Goal: Transaction & Acquisition: Purchase product/service

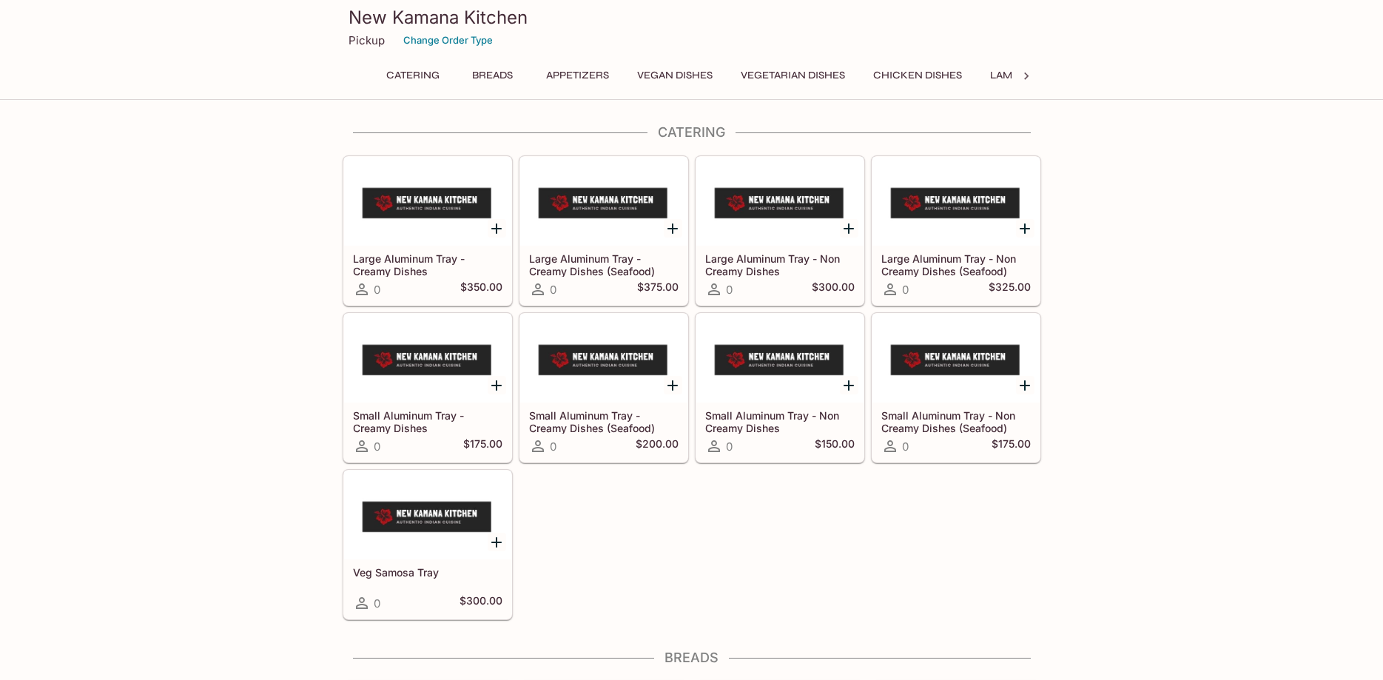
click at [503, 75] on button "Breads" at bounding box center [493, 75] width 67 height 21
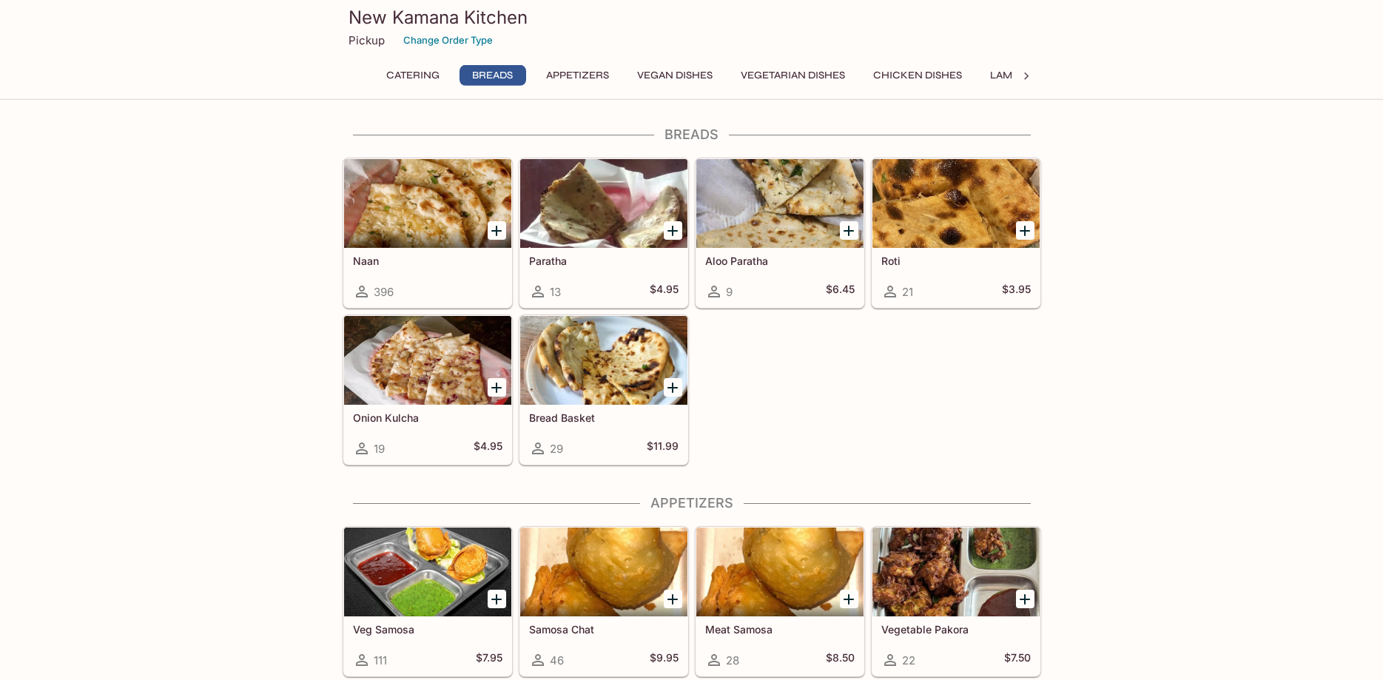
scroll to position [524, 0]
click at [496, 232] on icon "Add Naan" at bounding box center [496, 230] width 10 height 10
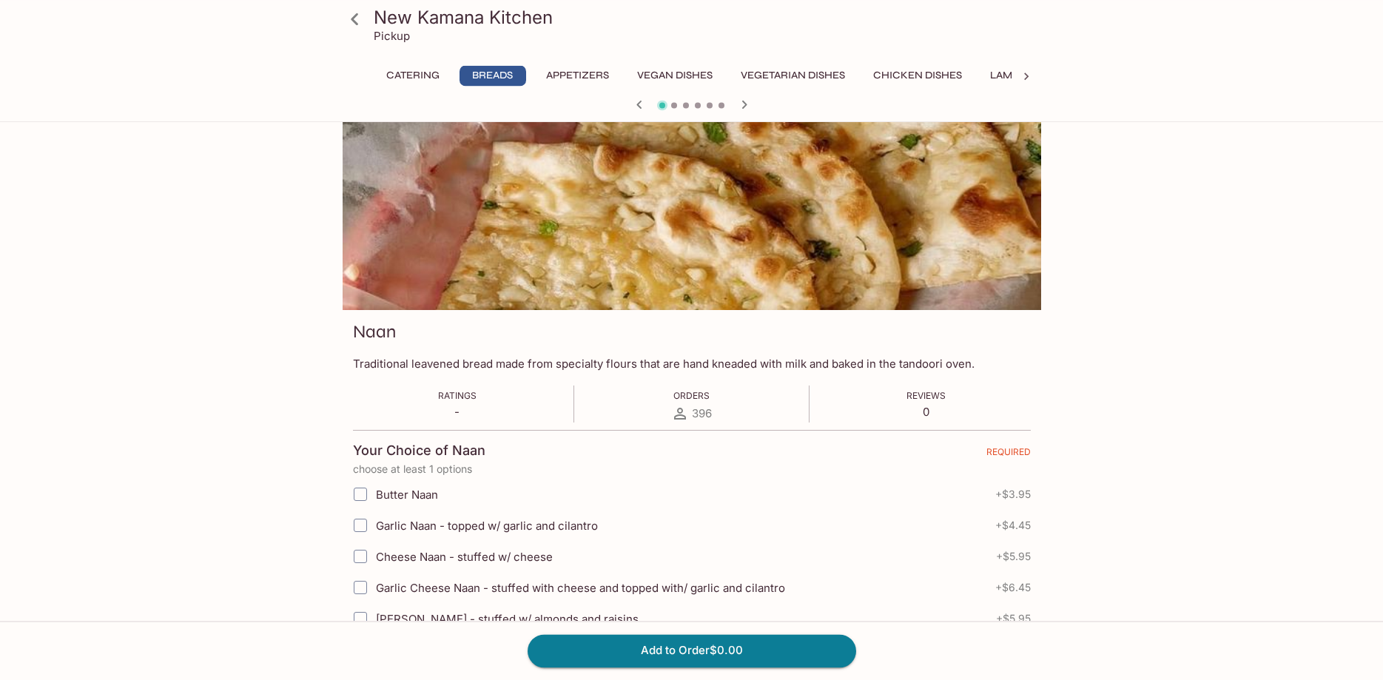
scroll to position [252, 0]
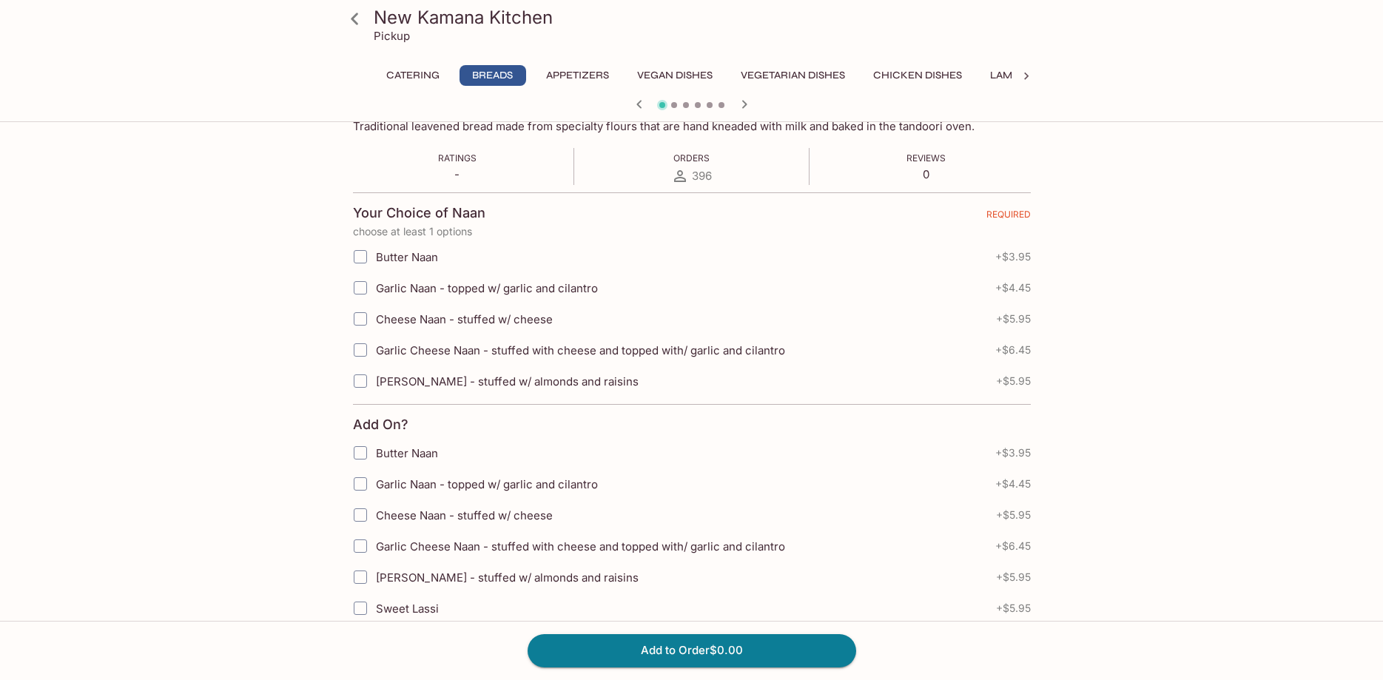
click at [507, 295] on span "Garlic Naan - topped w/ garlic and cilantro" at bounding box center [487, 288] width 222 height 14
click at [375, 295] on input "Garlic Naan - topped w/ garlic and cilantro" at bounding box center [361, 288] width 30 height 30
checkbox input "true"
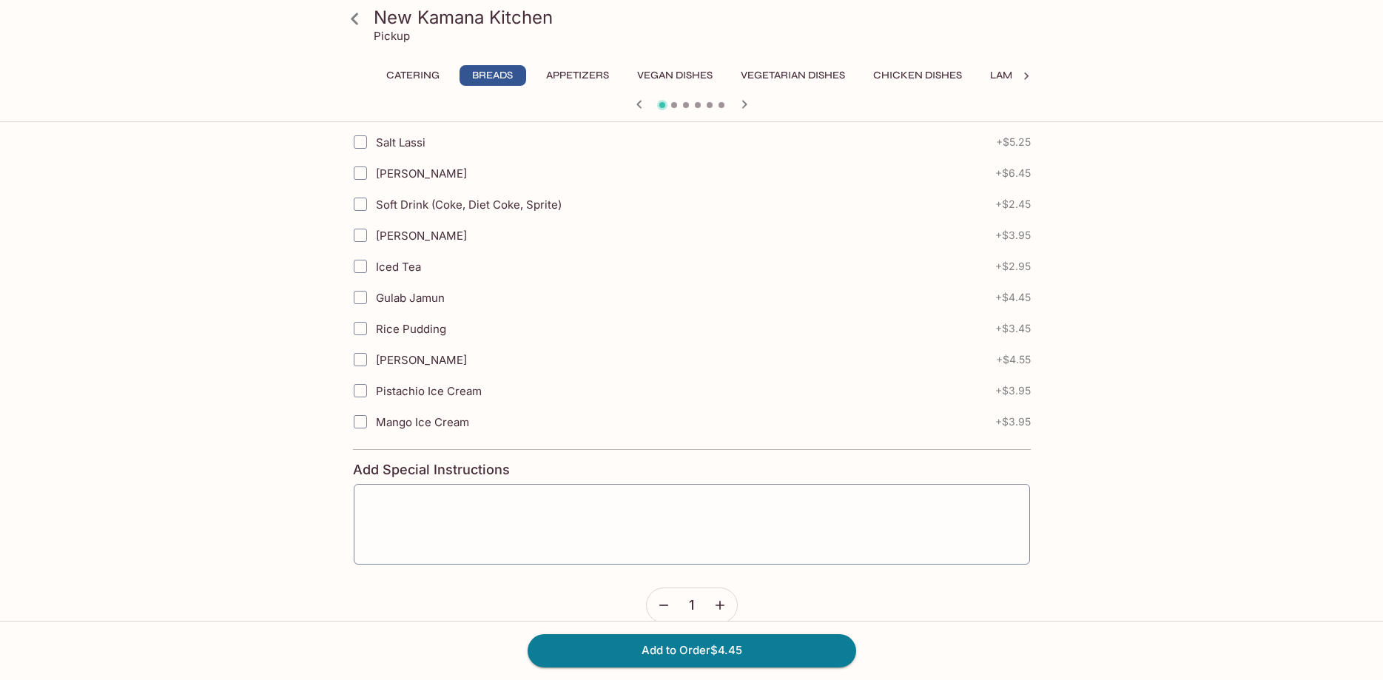
scroll to position [773, 0]
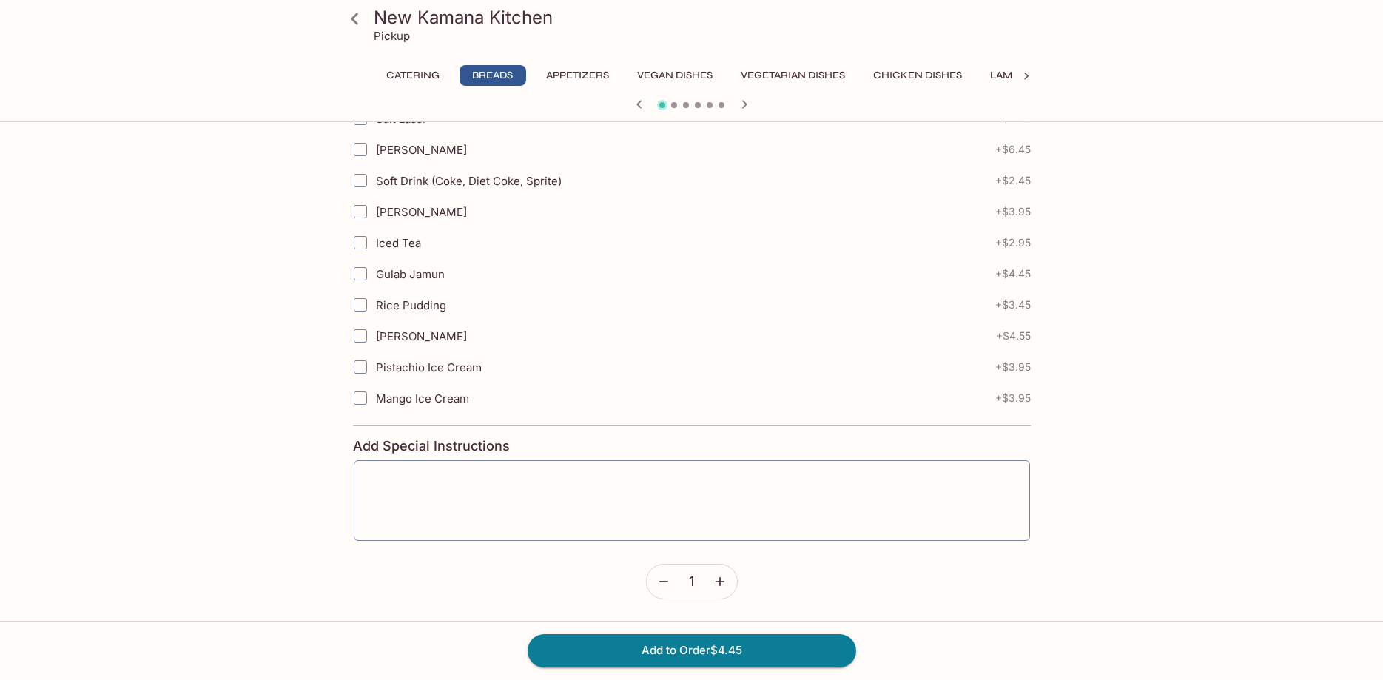
click at [721, 587] on icon "button" at bounding box center [720, 581] width 15 height 15
click at [736, 648] on button "Add to Order $8.90" at bounding box center [692, 650] width 329 height 33
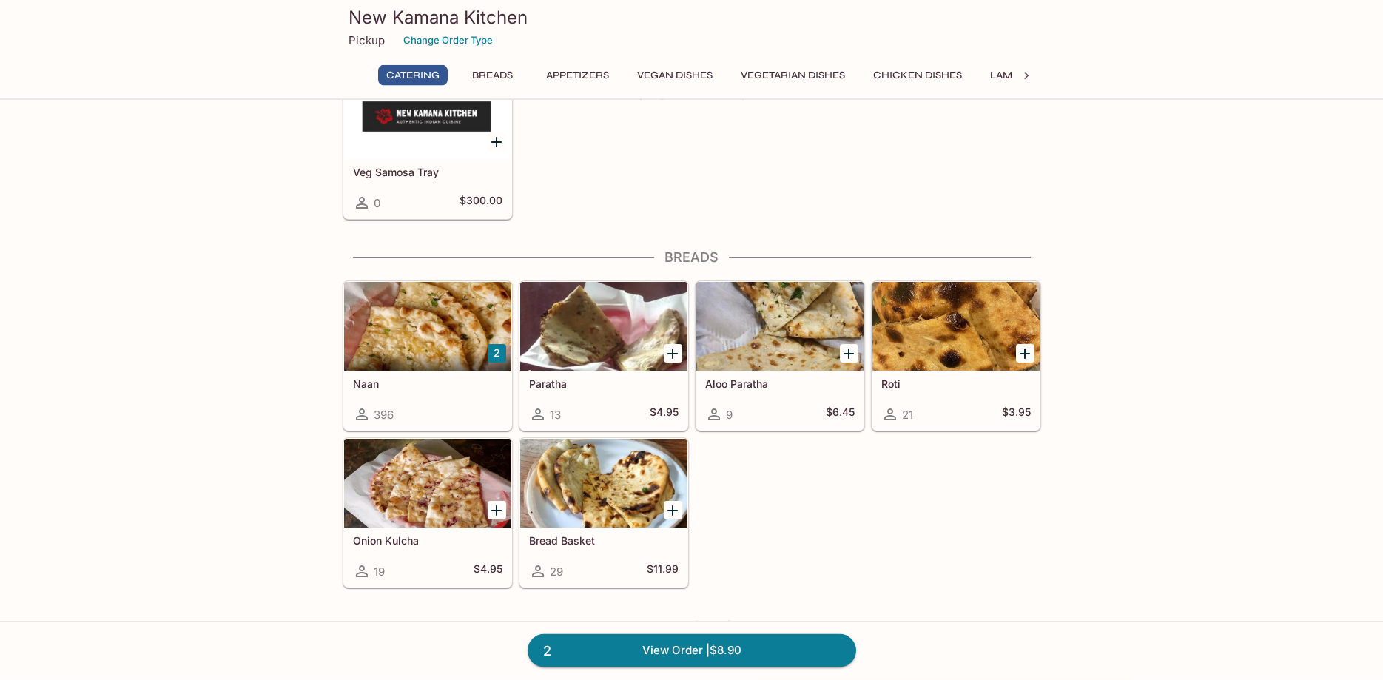
scroll to position [503, 0]
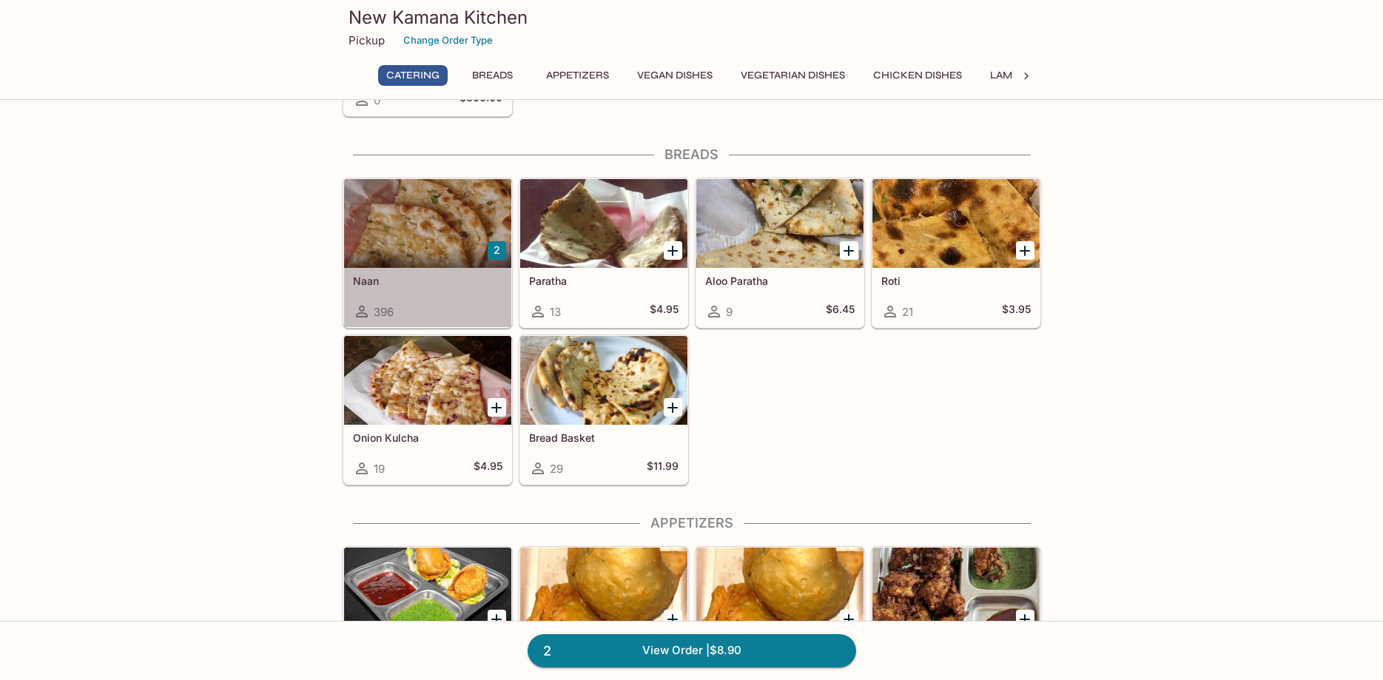
click at [456, 254] on div at bounding box center [427, 223] width 167 height 89
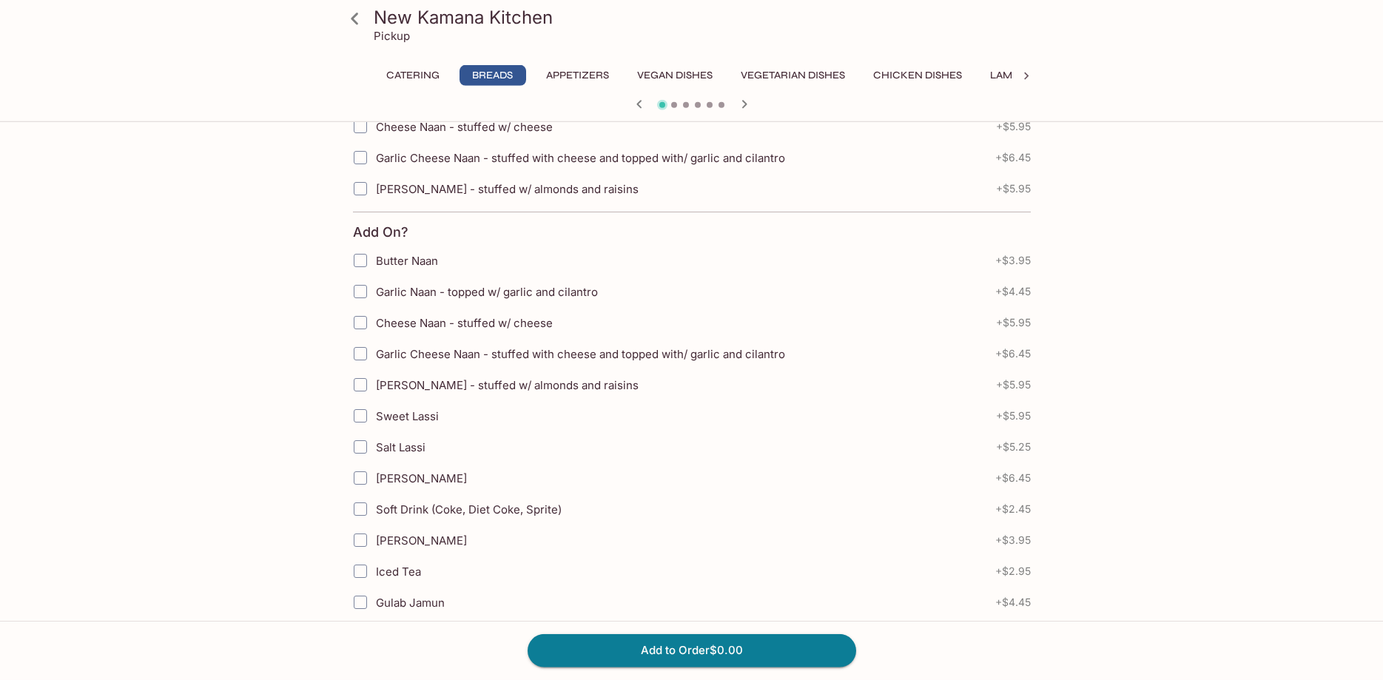
scroll to position [252, 0]
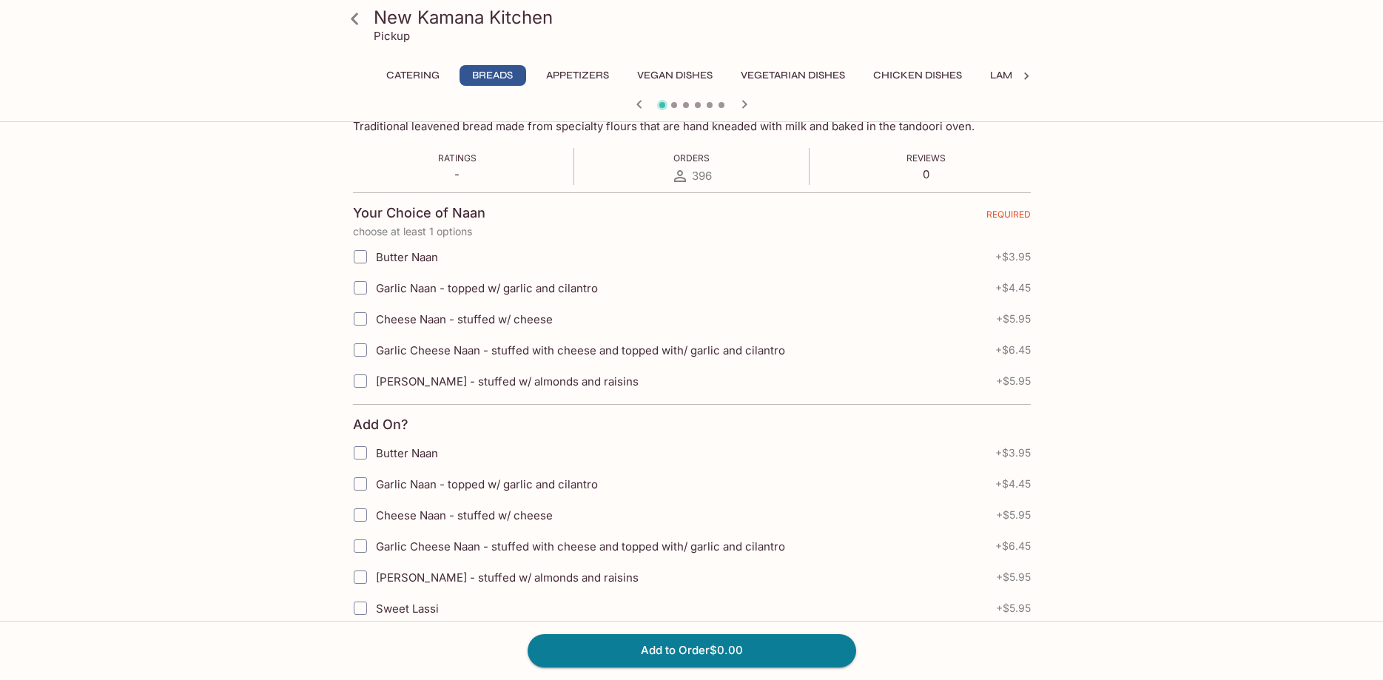
click at [504, 350] on span "Garlic Cheese Naan - stuffed with cheese and topped with/ garlic and cilantro" at bounding box center [580, 350] width 409 height 14
click at [375, 350] on input "Garlic Cheese Naan - stuffed with cheese and topped with/ garlic and cilantro" at bounding box center [361, 350] width 30 height 30
checkbox input "true"
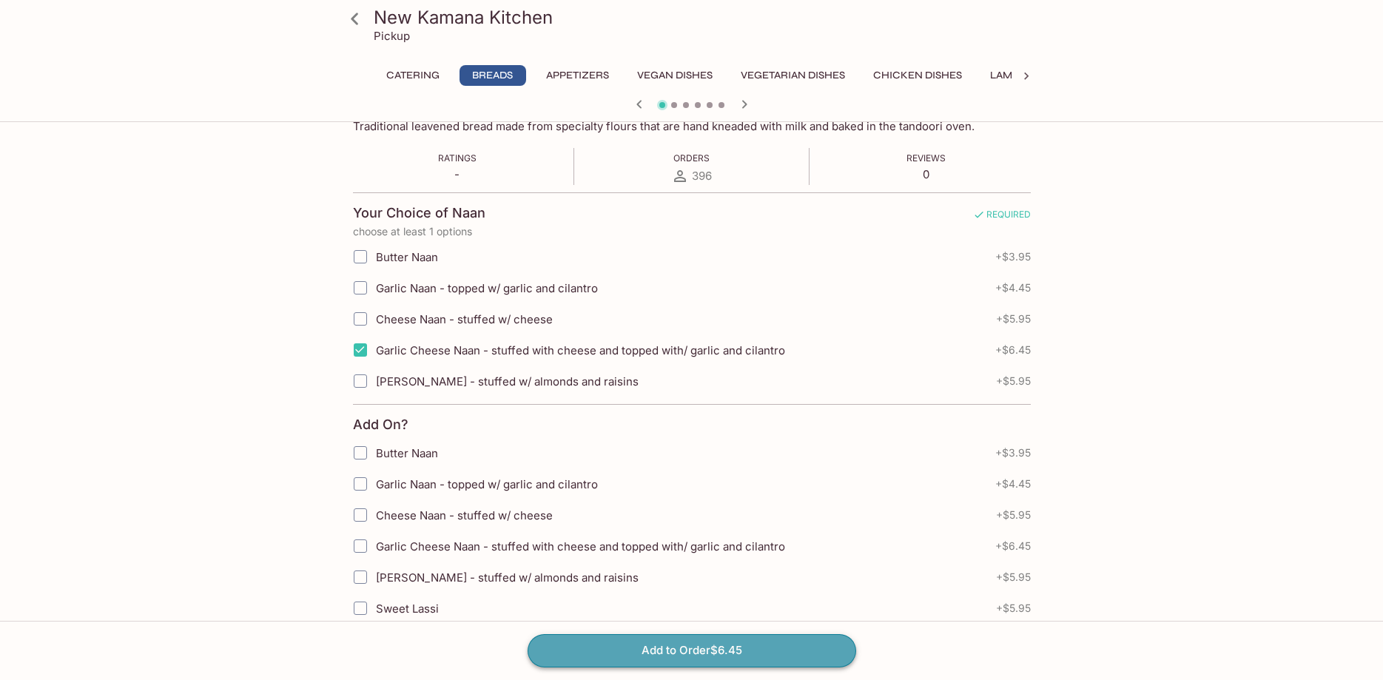
click at [756, 649] on button "Add to Order $6.45" at bounding box center [692, 650] width 329 height 33
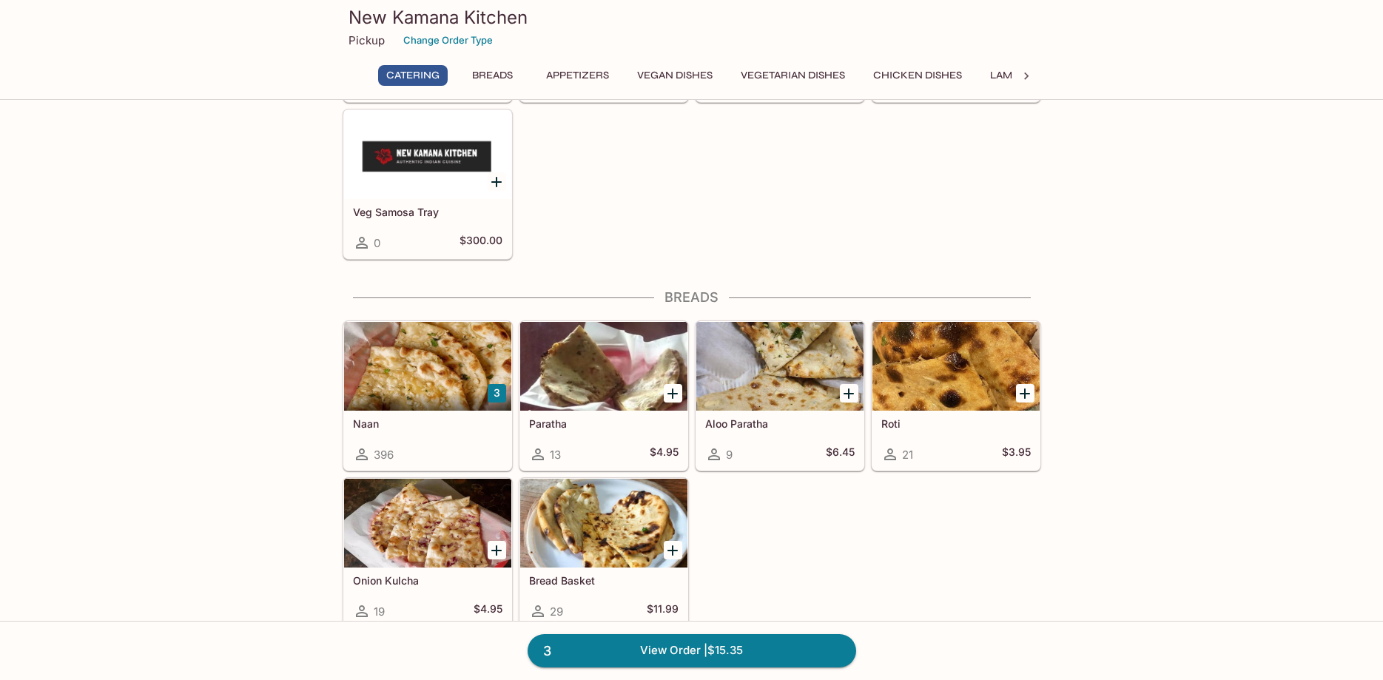
scroll to position [503, 0]
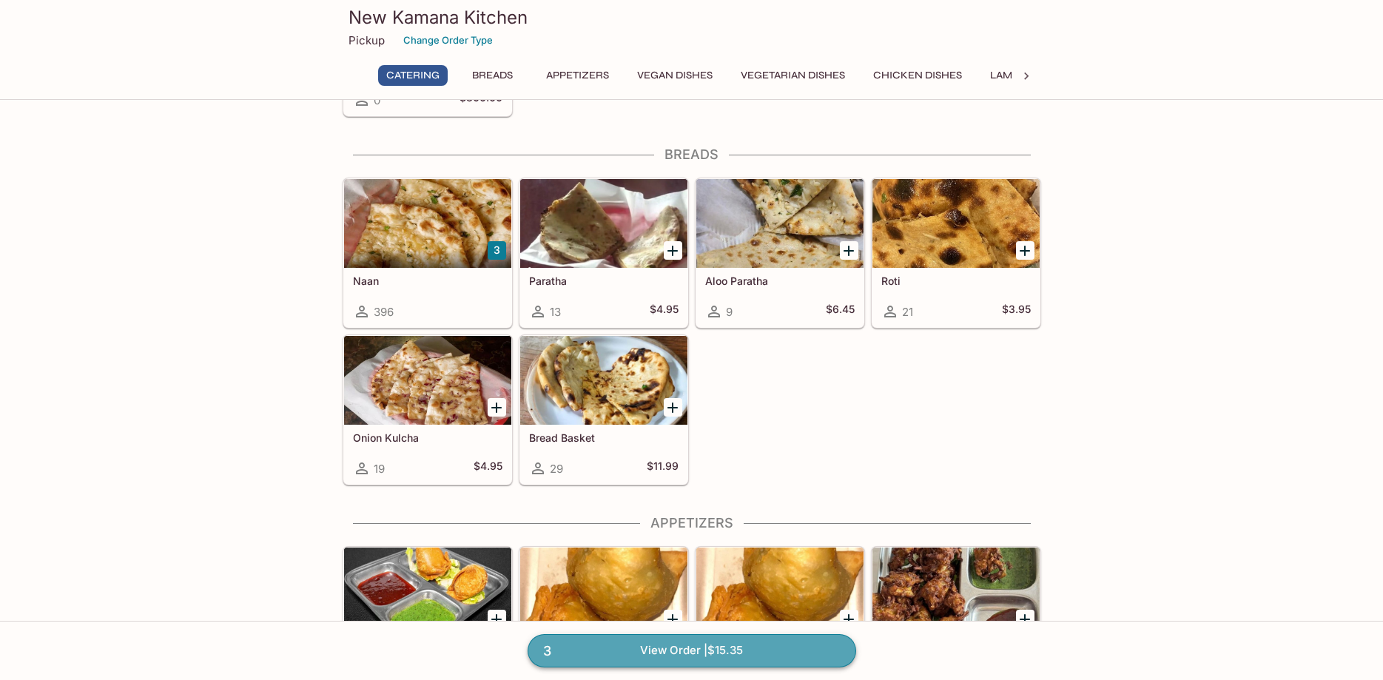
click at [738, 645] on link "3 View Order | $15.35" at bounding box center [692, 650] width 329 height 33
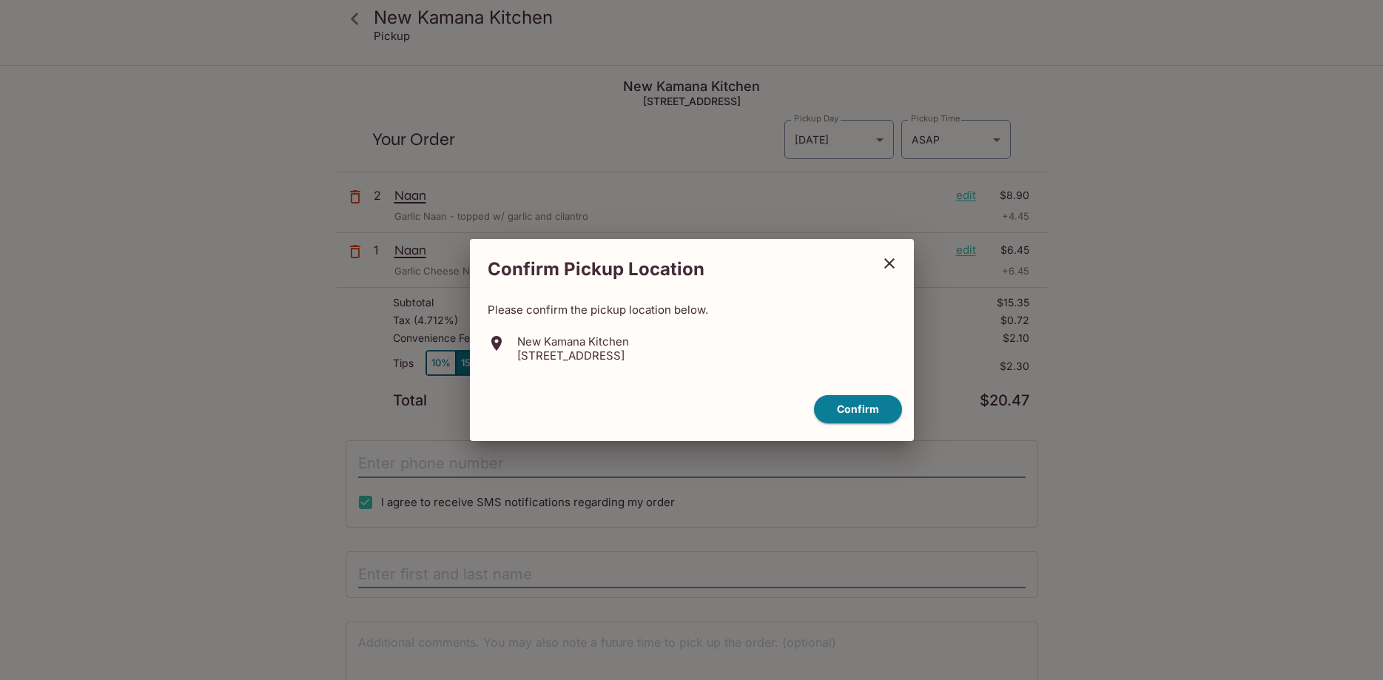
click at [896, 268] on icon "close" at bounding box center [890, 264] width 18 height 18
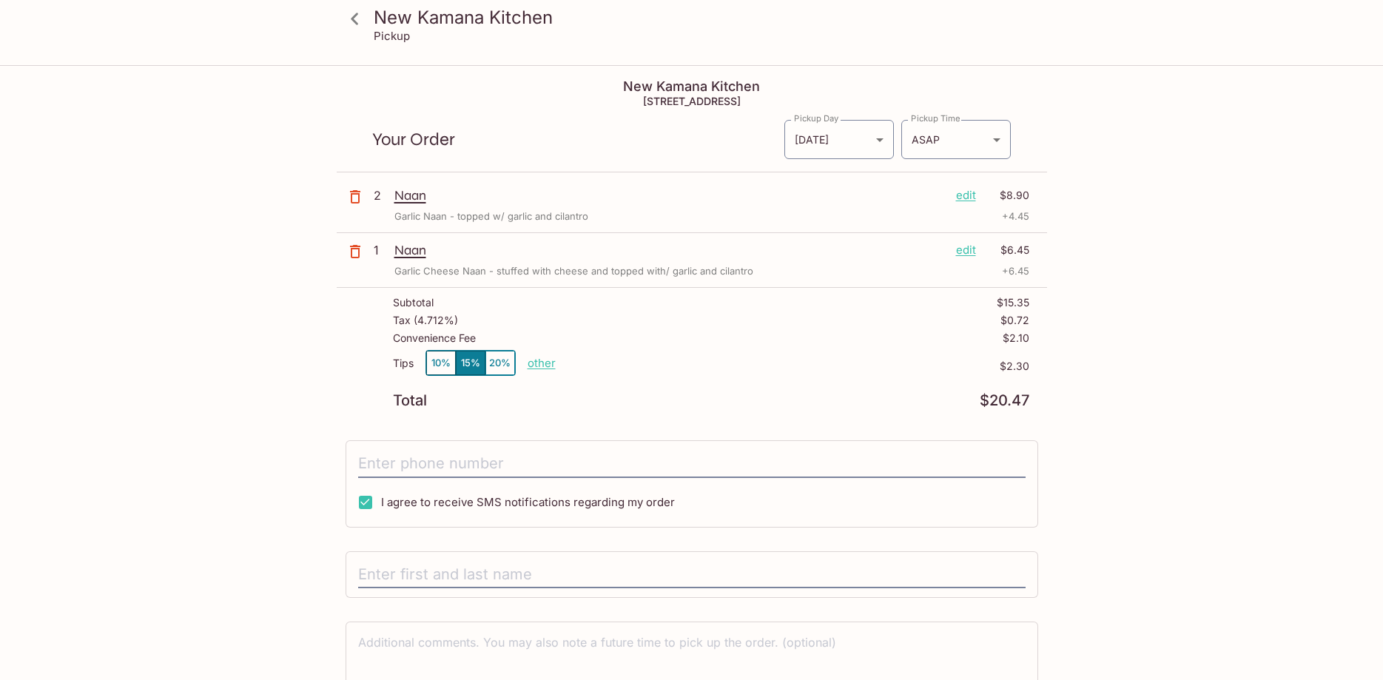
click at [358, 21] on icon at bounding box center [355, 19] width 26 height 26
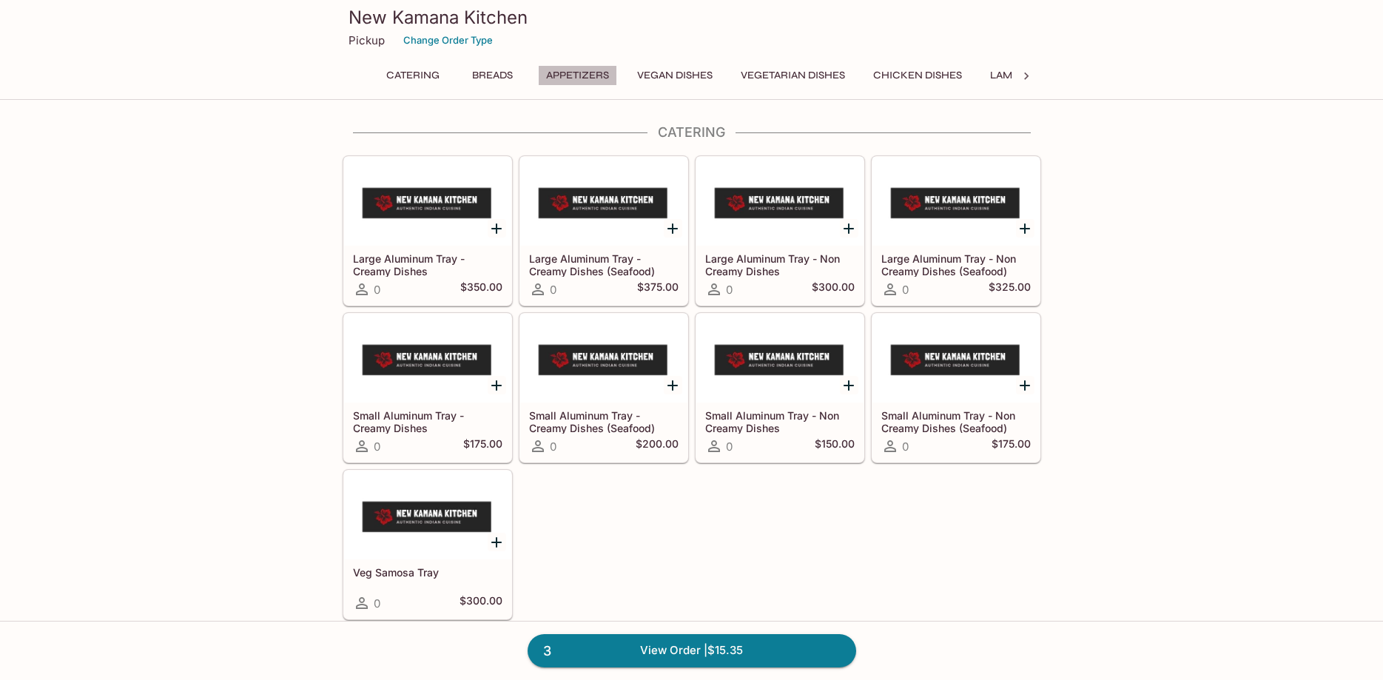
click at [589, 79] on button "Appetizers" at bounding box center [577, 75] width 79 height 21
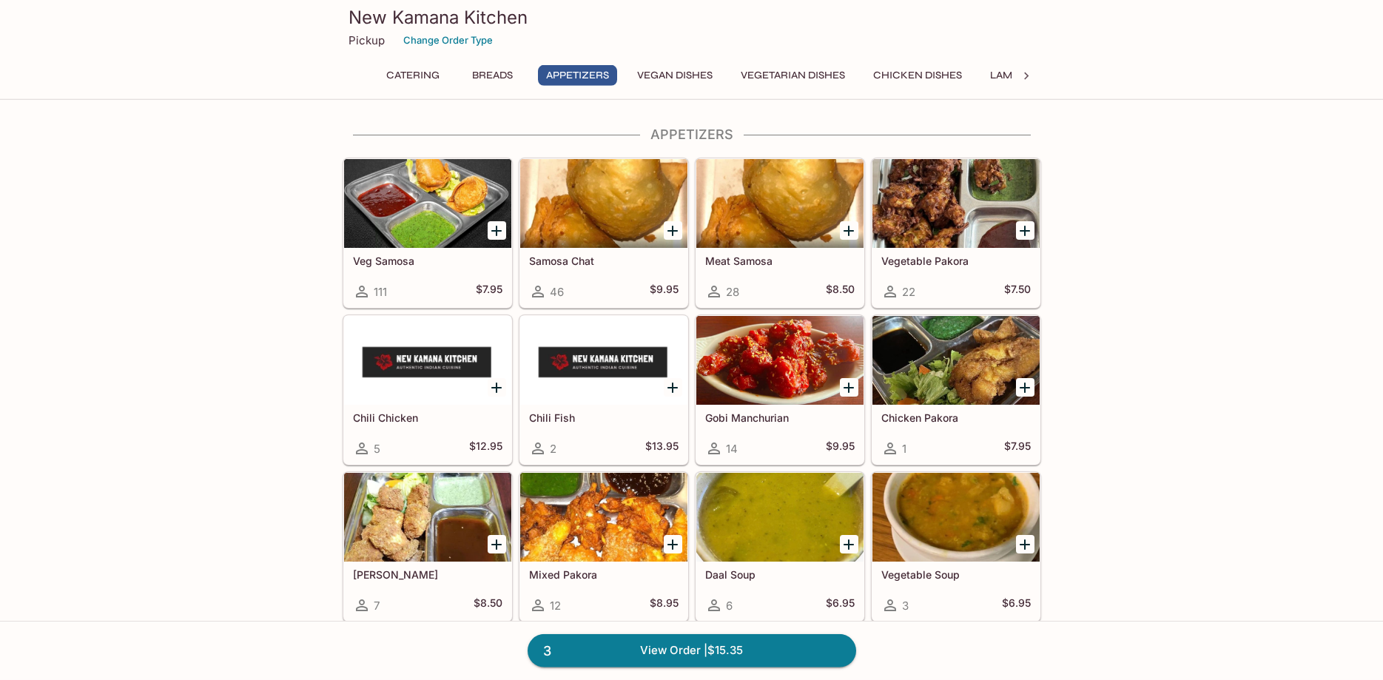
scroll to position [893, 0]
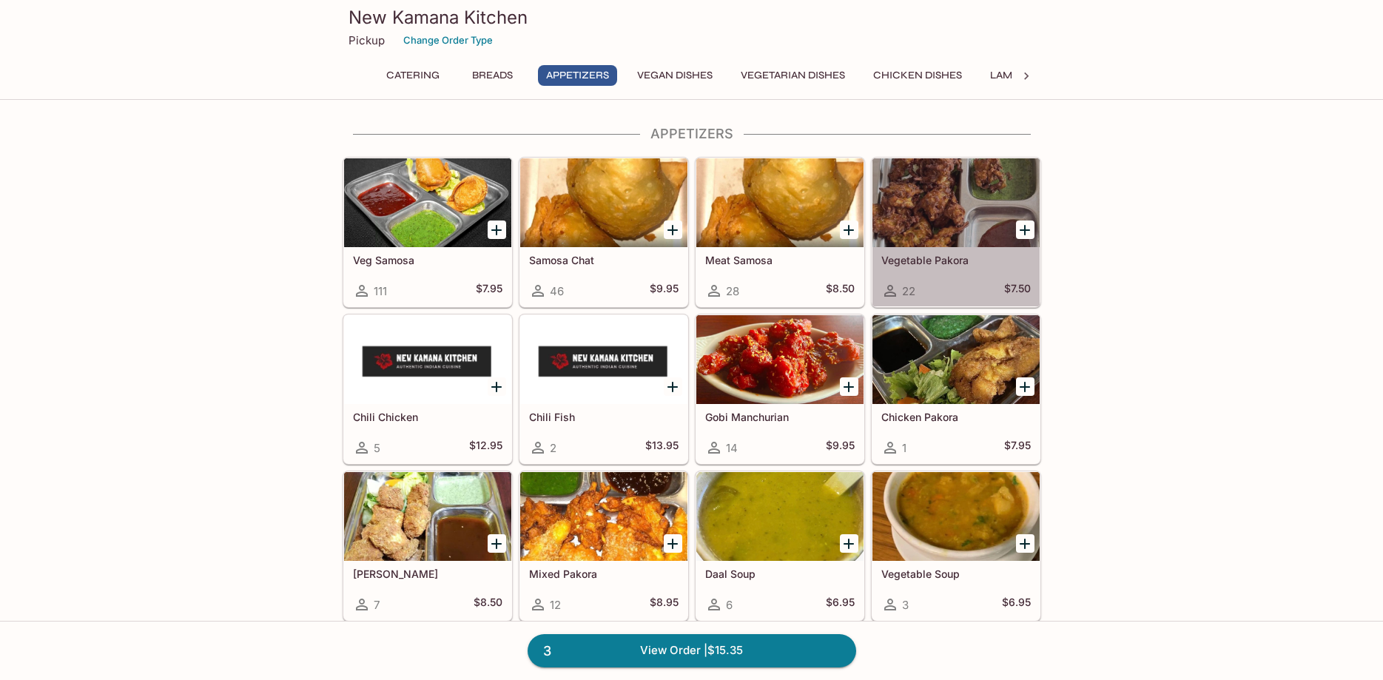
click at [961, 206] on div at bounding box center [956, 202] width 167 height 89
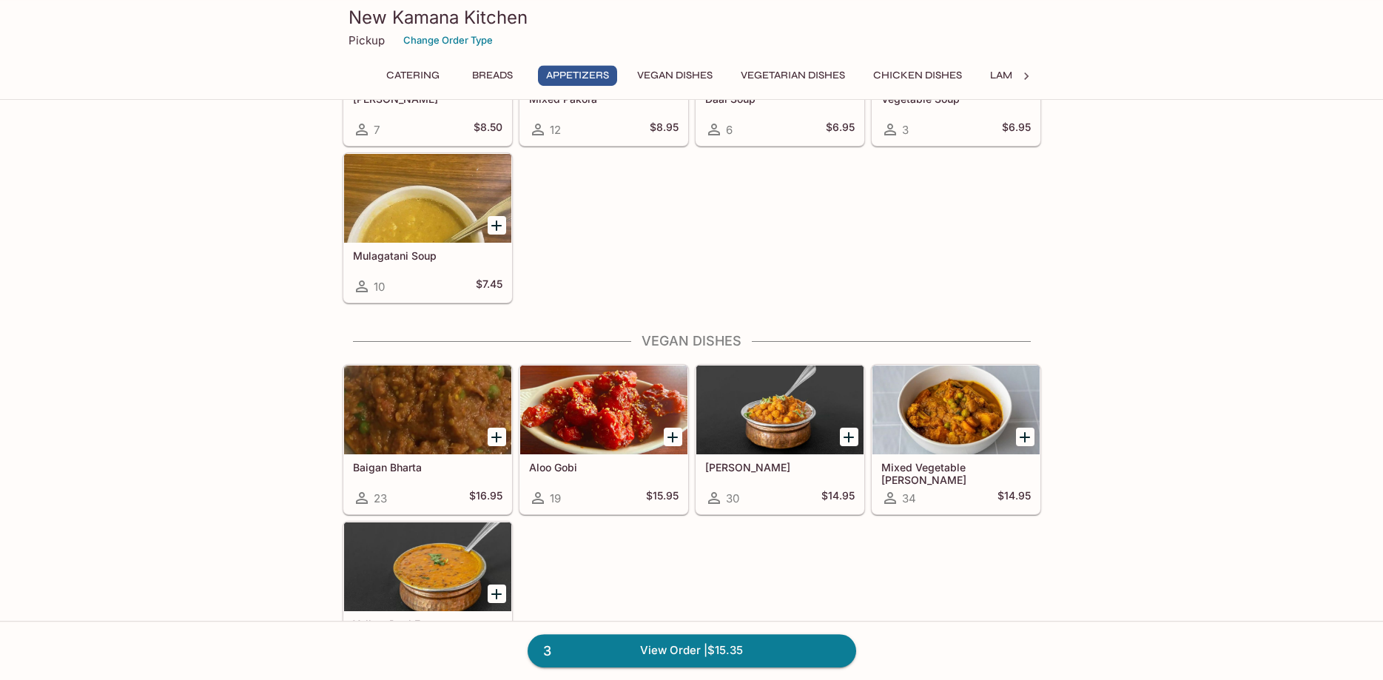
scroll to position [1474, 0]
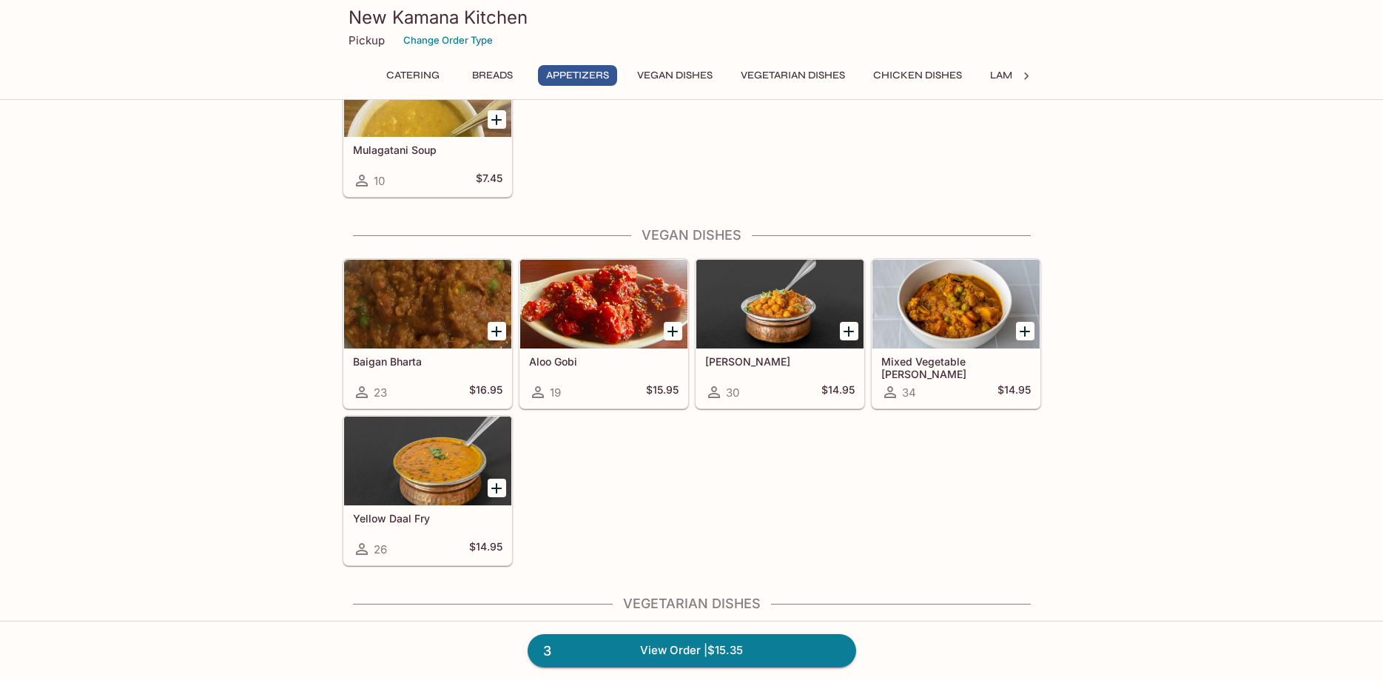
click at [581, 284] on div at bounding box center [603, 304] width 167 height 89
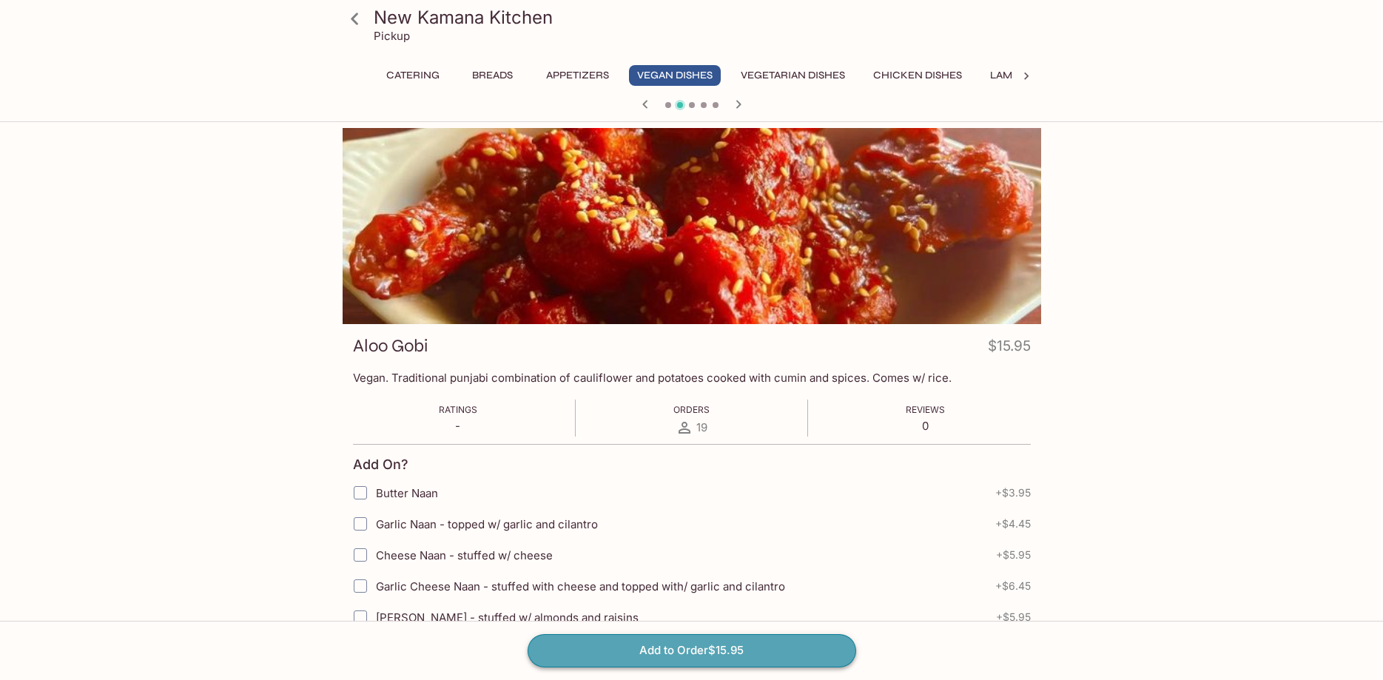
click at [772, 647] on button "Add to Order $15.95" at bounding box center [692, 650] width 329 height 33
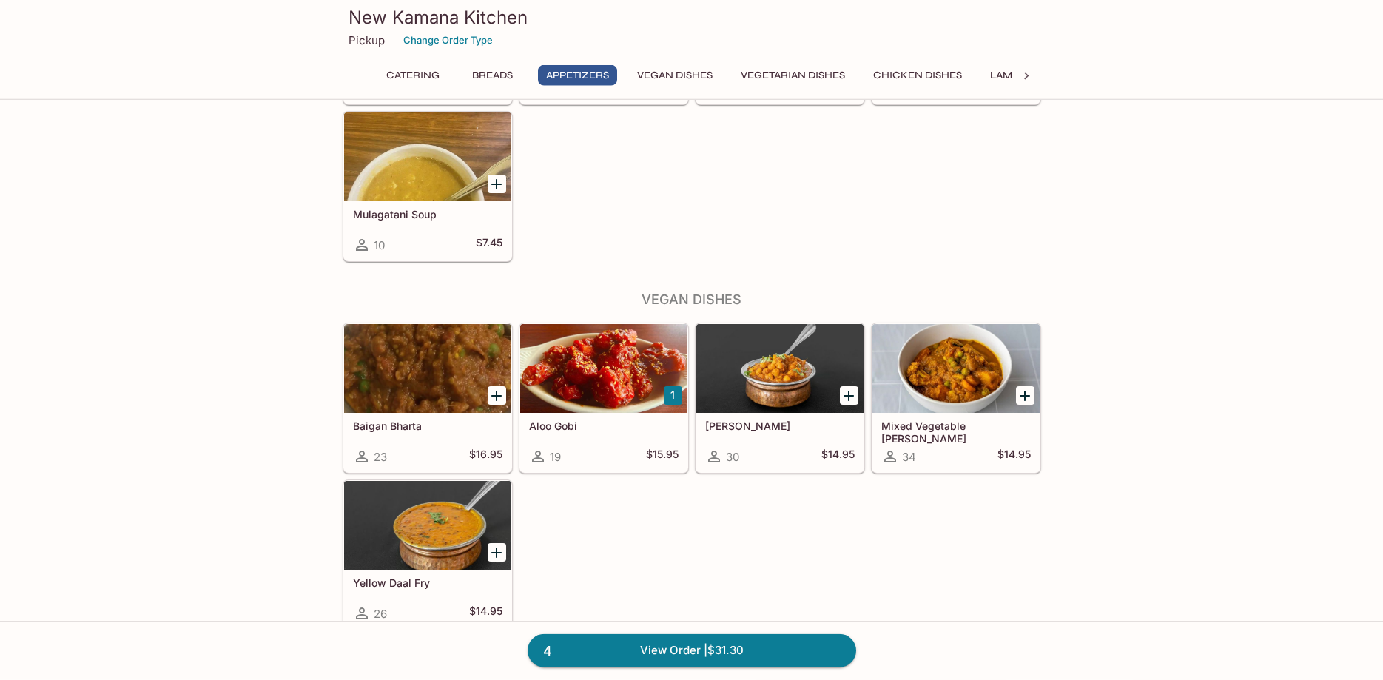
scroll to position [1510, 0]
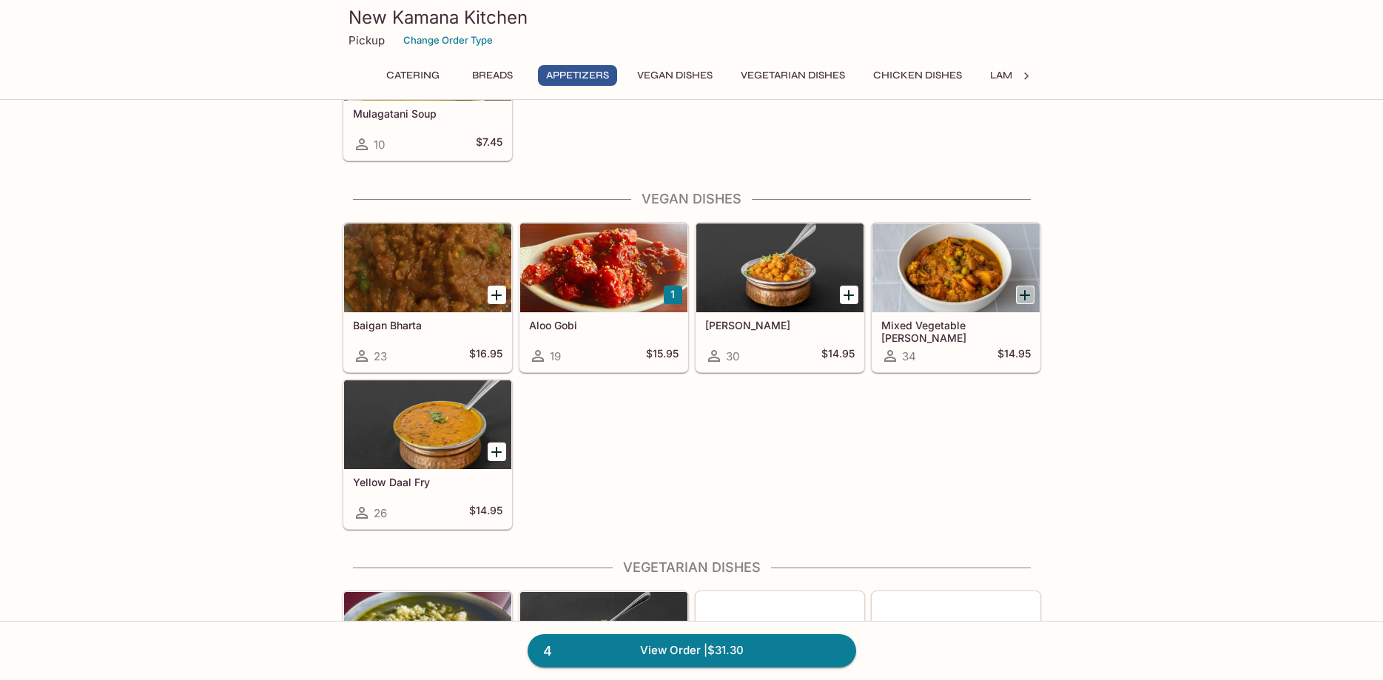
click at [1029, 295] on icon "Add Mixed Vegetable Curry" at bounding box center [1025, 295] width 10 height 10
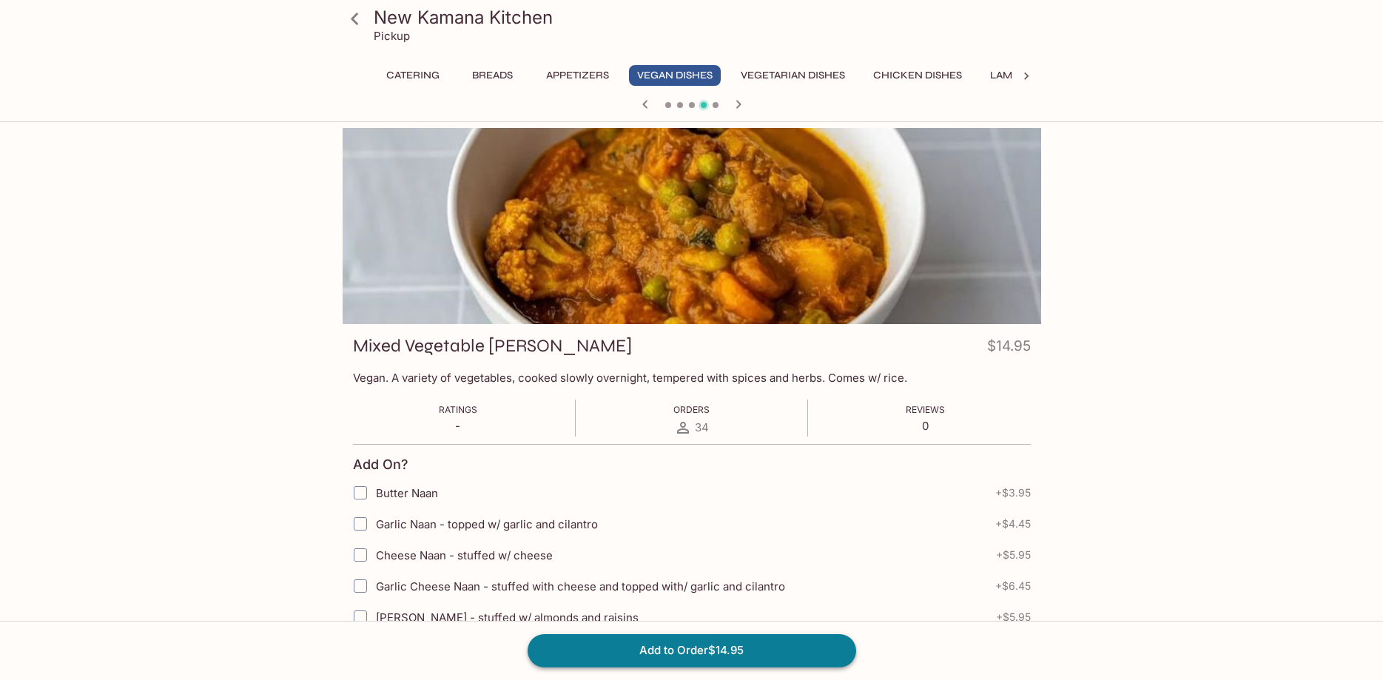
click at [700, 642] on button "Add to Order $14.95" at bounding box center [692, 650] width 329 height 33
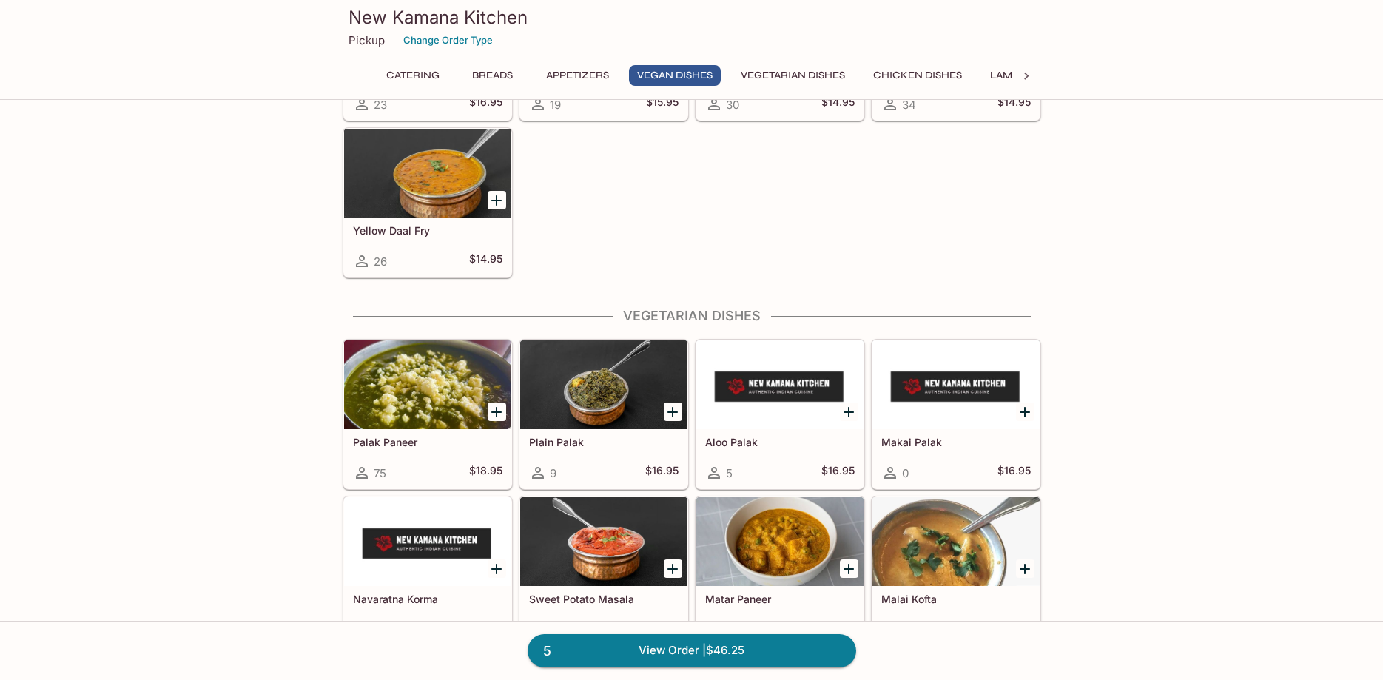
scroll to position [2013, 0]
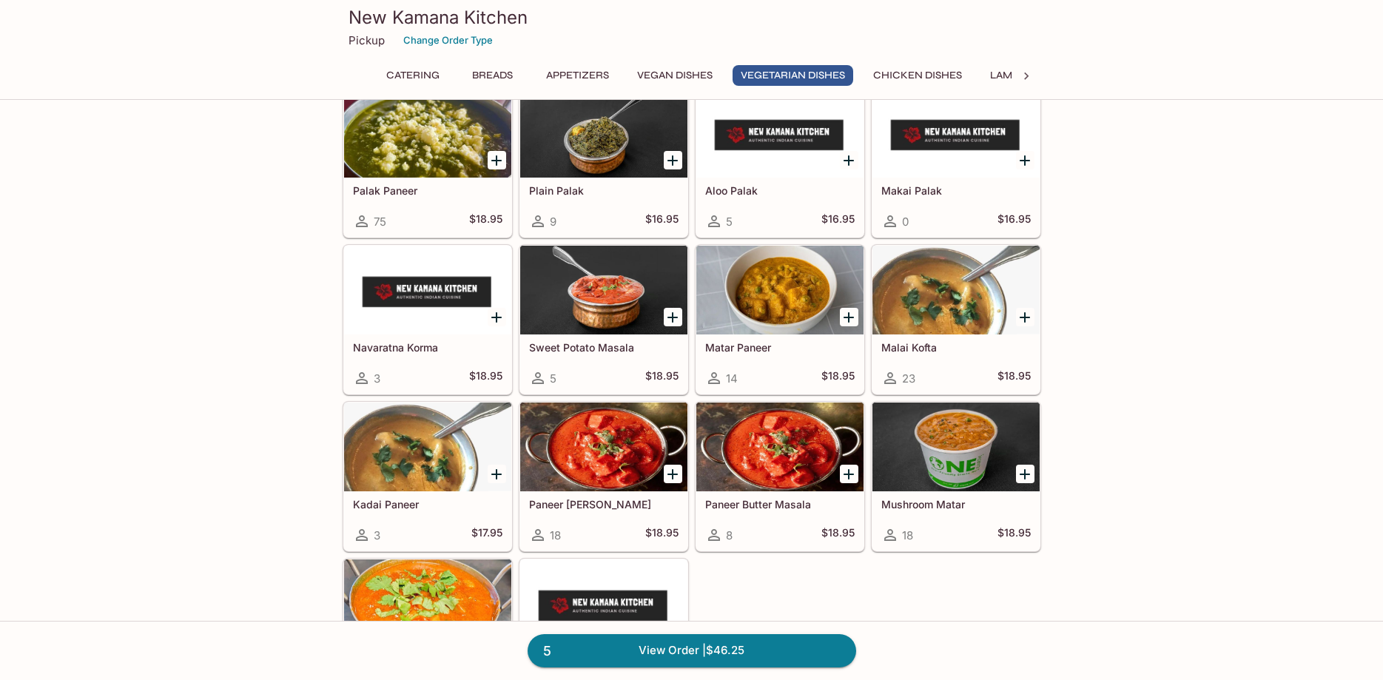
click at [616, 449] on div at bounding box center [603, 447] width 167 height 89
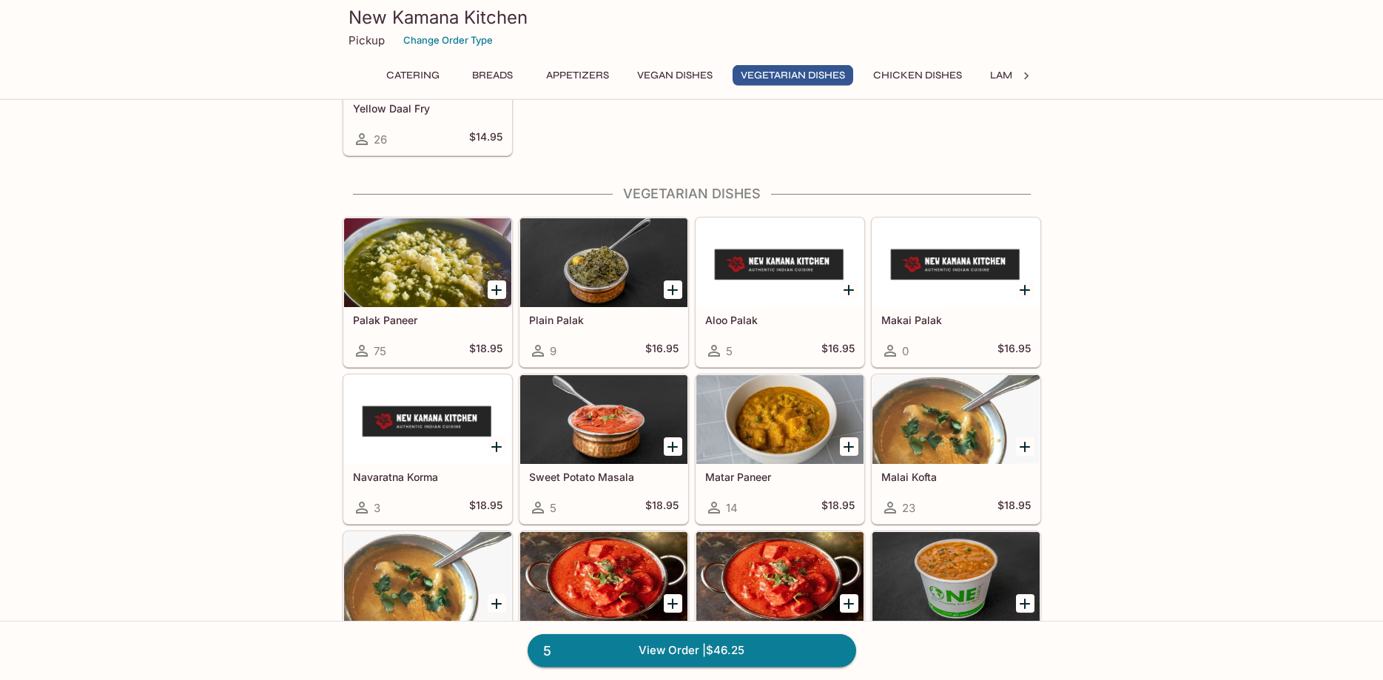
scroll to position [1977, 0]
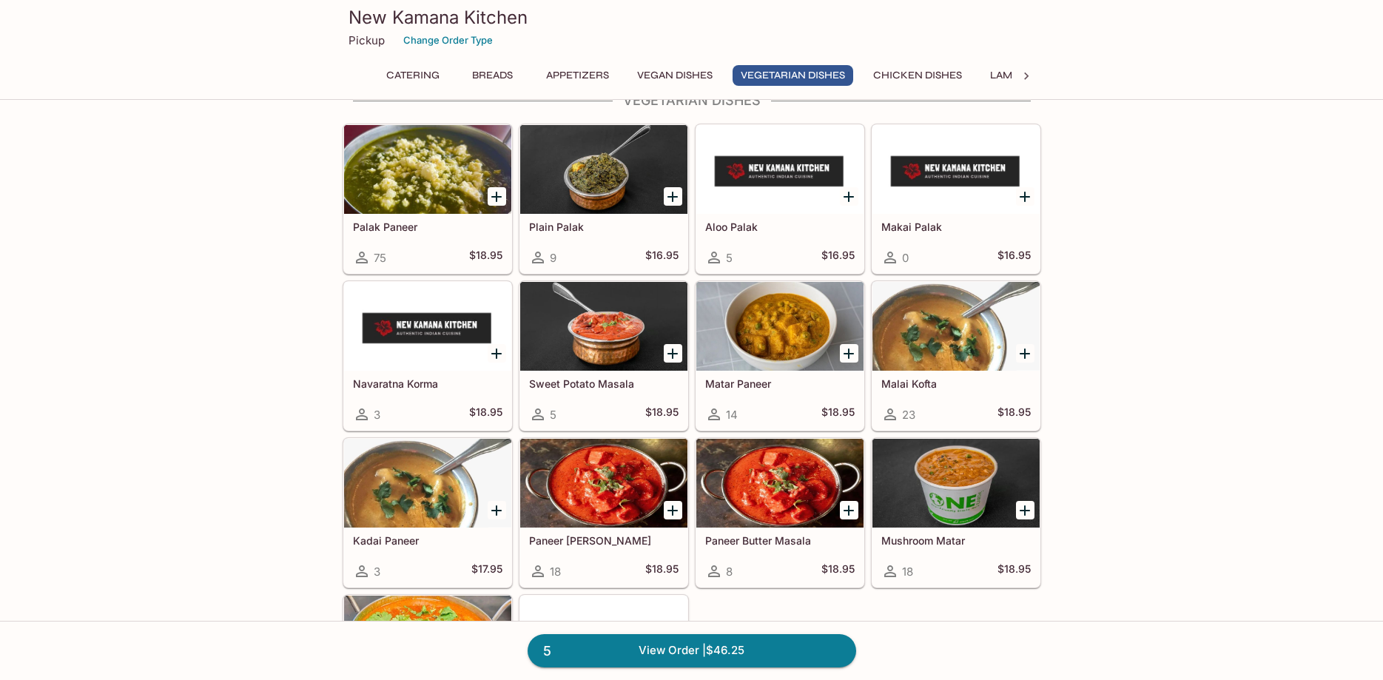
click at [963, 484] on div at bounding box center [956, 483] width 167 height 89
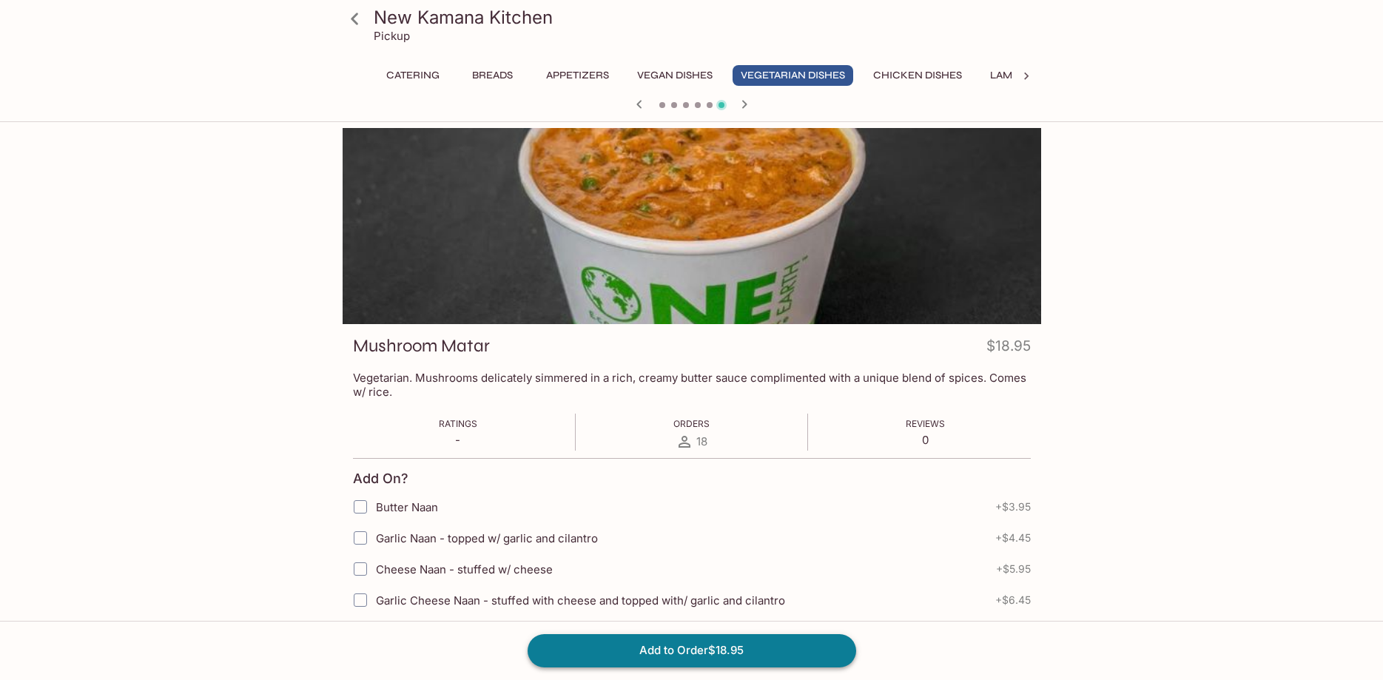
click at [753, 651] on button "Add to Order $18.95" at bounding box center [692, 650] width 329 height 33
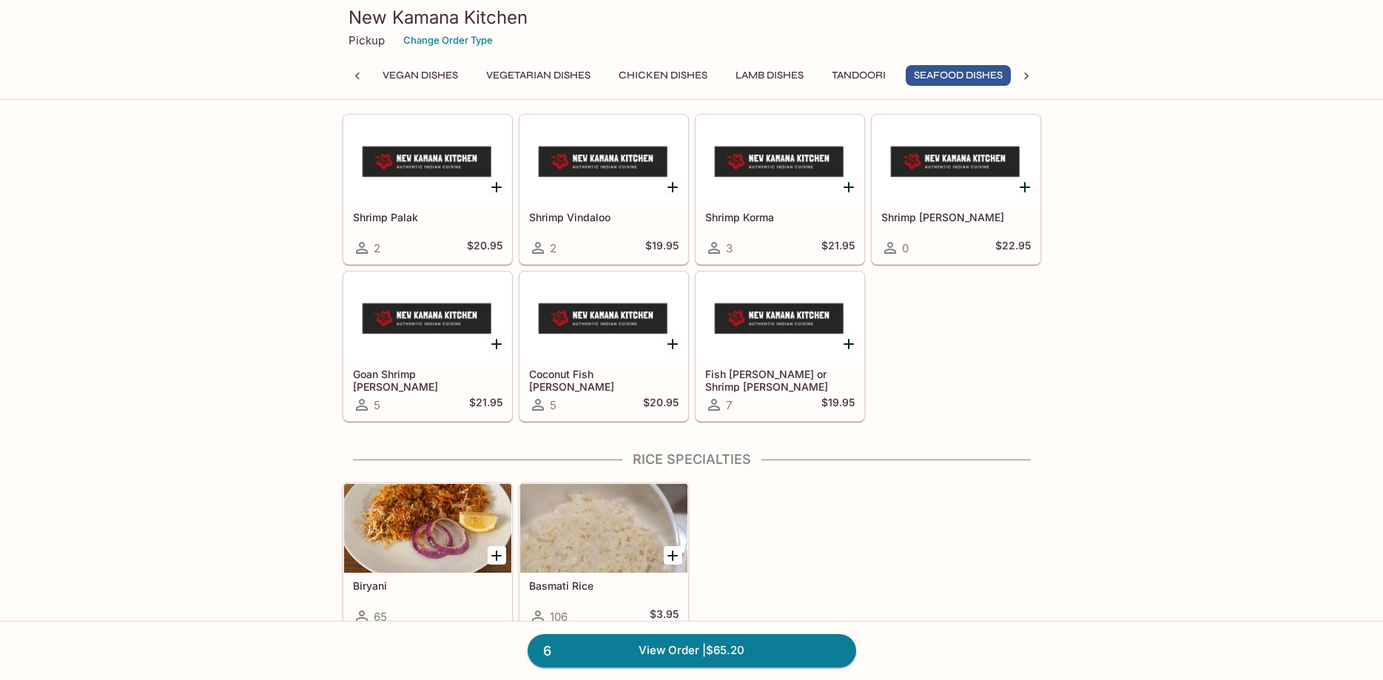
scroll to position [0, 262]
click at [971, 198] on div at bounding box center [956, 159] width 167 height 89
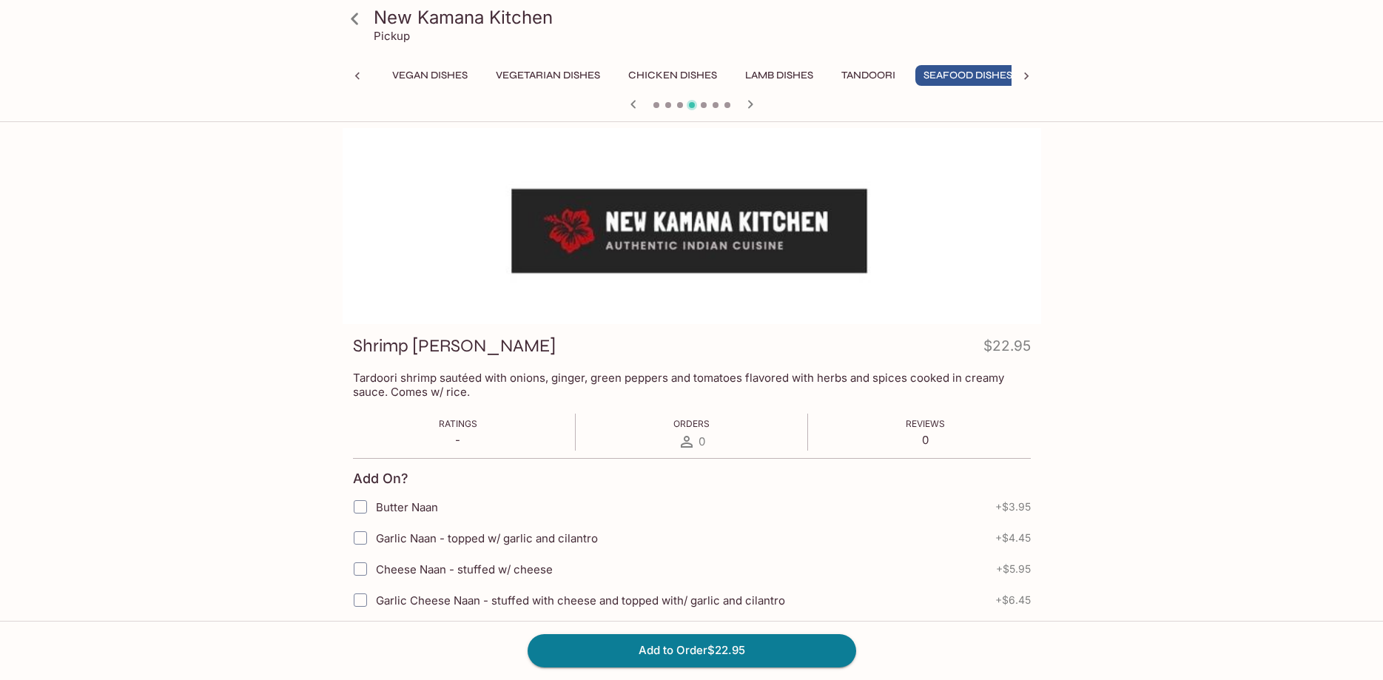
scroll to position [0, 262]
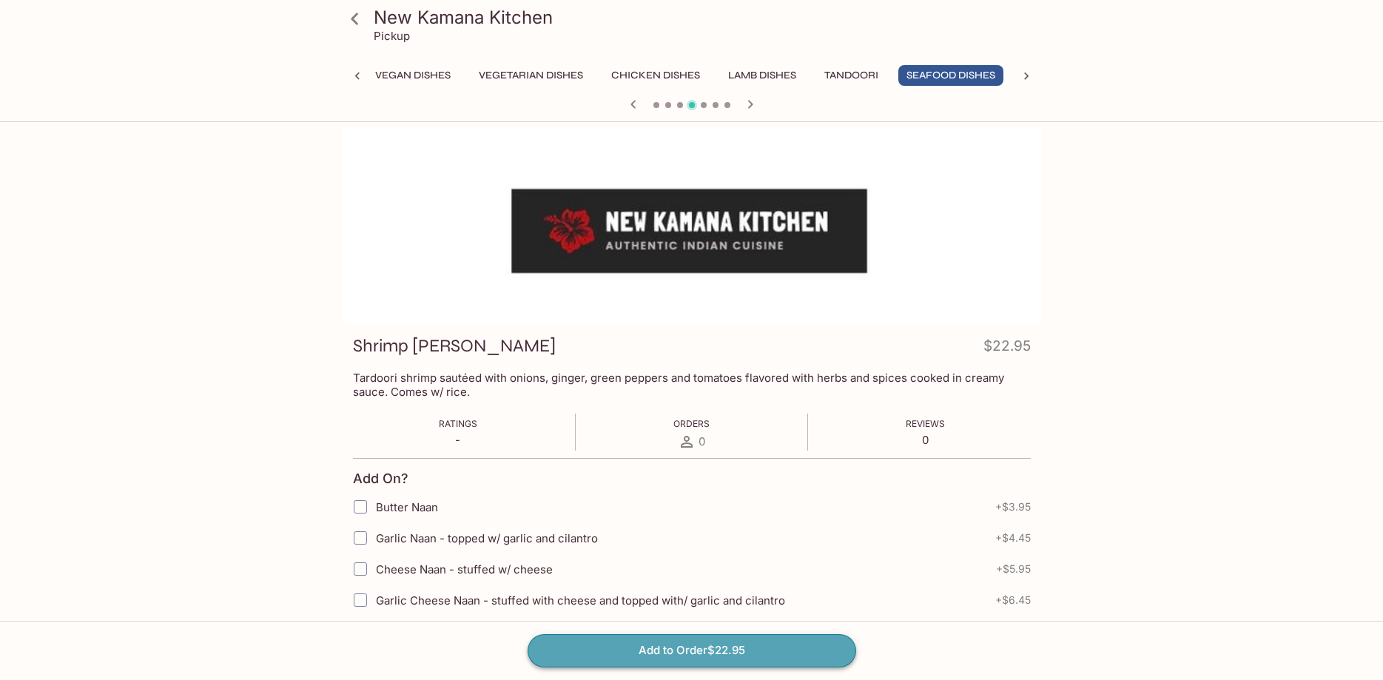
click at [719, 657] on button "Add to Order $22.95" at bounding box center [692, 650] width 329 height 33
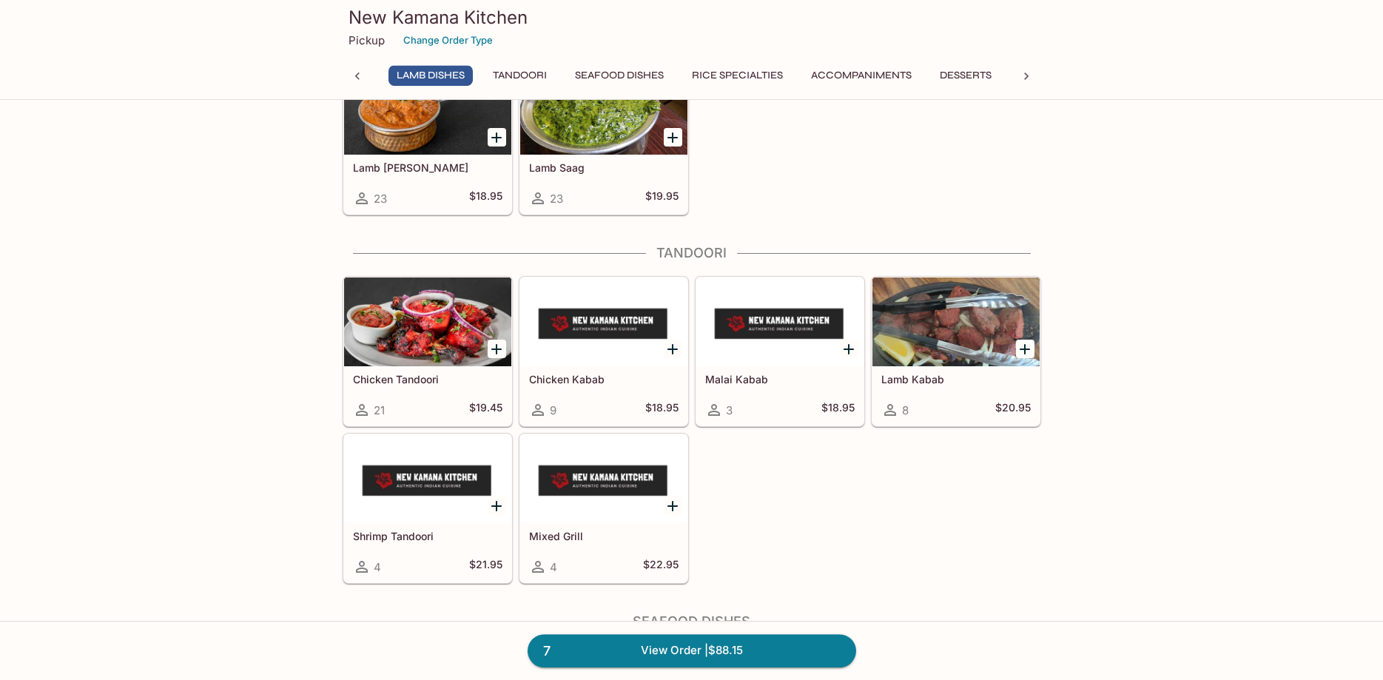
scroll to position [3241, 0]
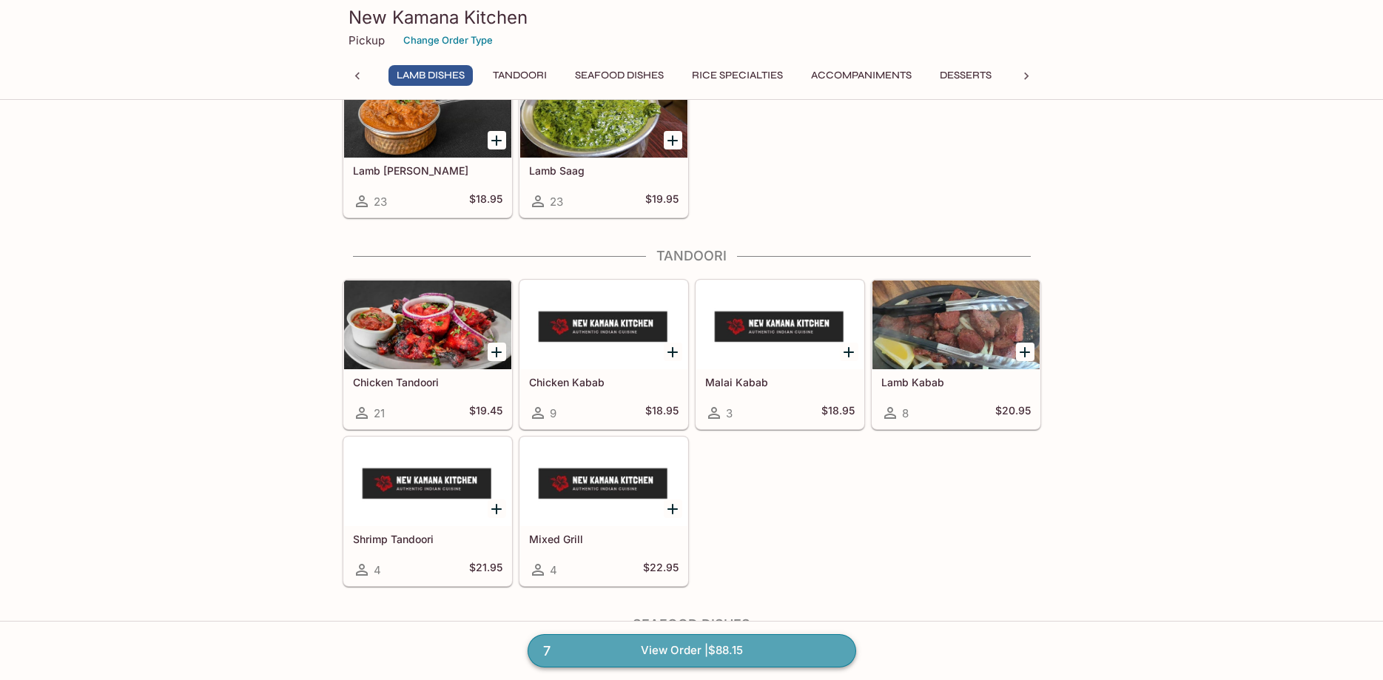
click at [739, 648] on link "7 View Order | $88.15" at bounding box center [692, 650] width 329 height 33
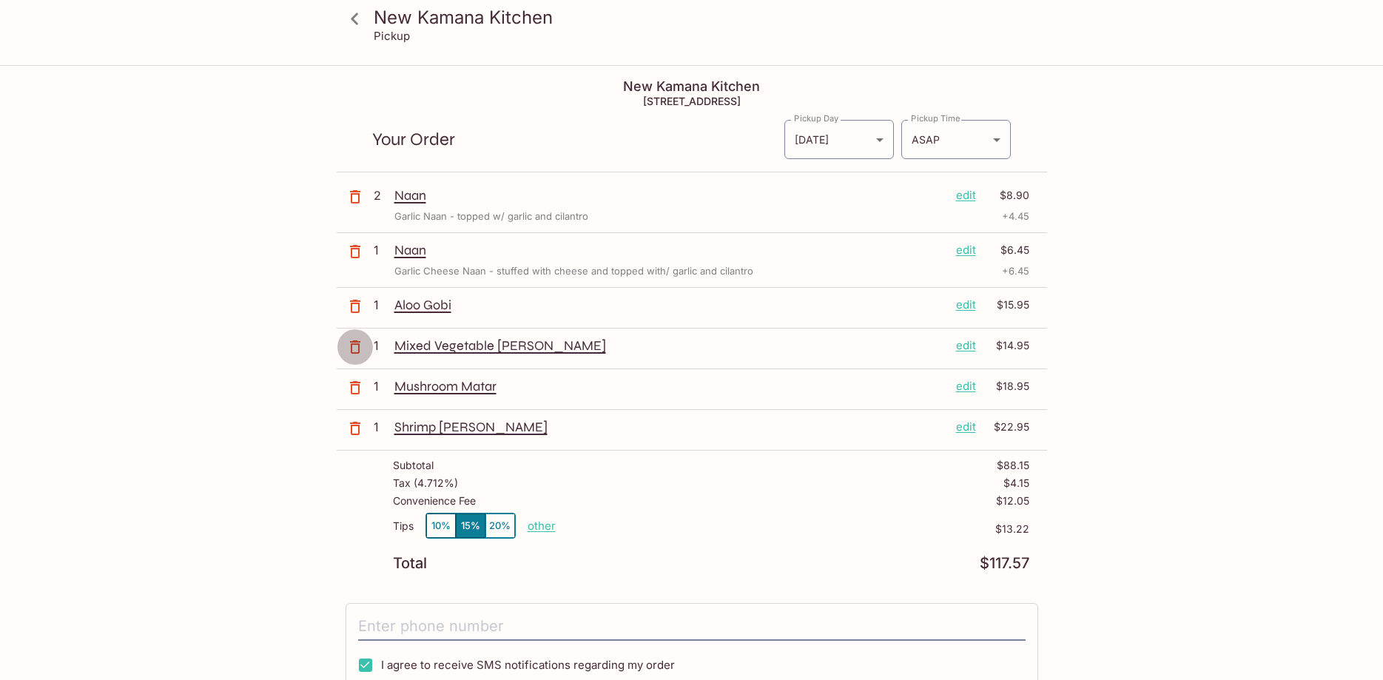
click at [355, 346] on icon "button" at bounding box center [355, 347] width 18 height 18
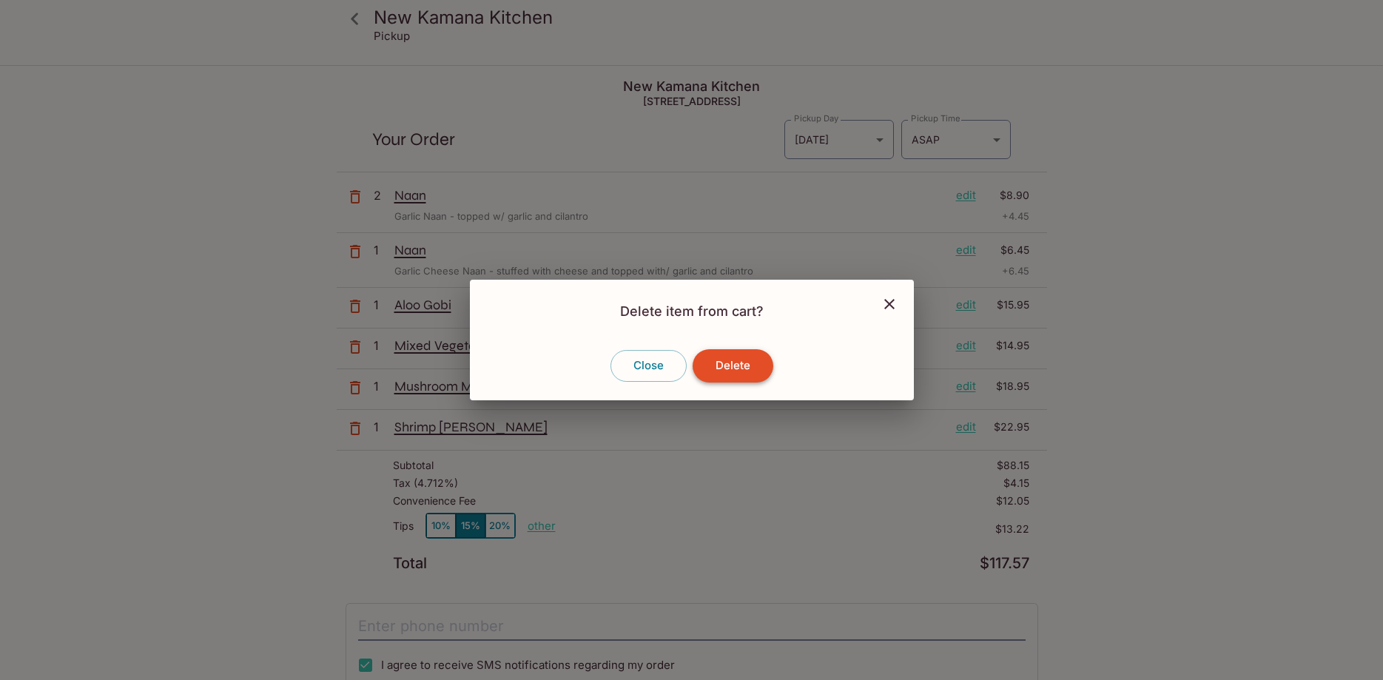
click at [730, 366] on button "Delete" at bounding box center [733, 365] width 81 height 33
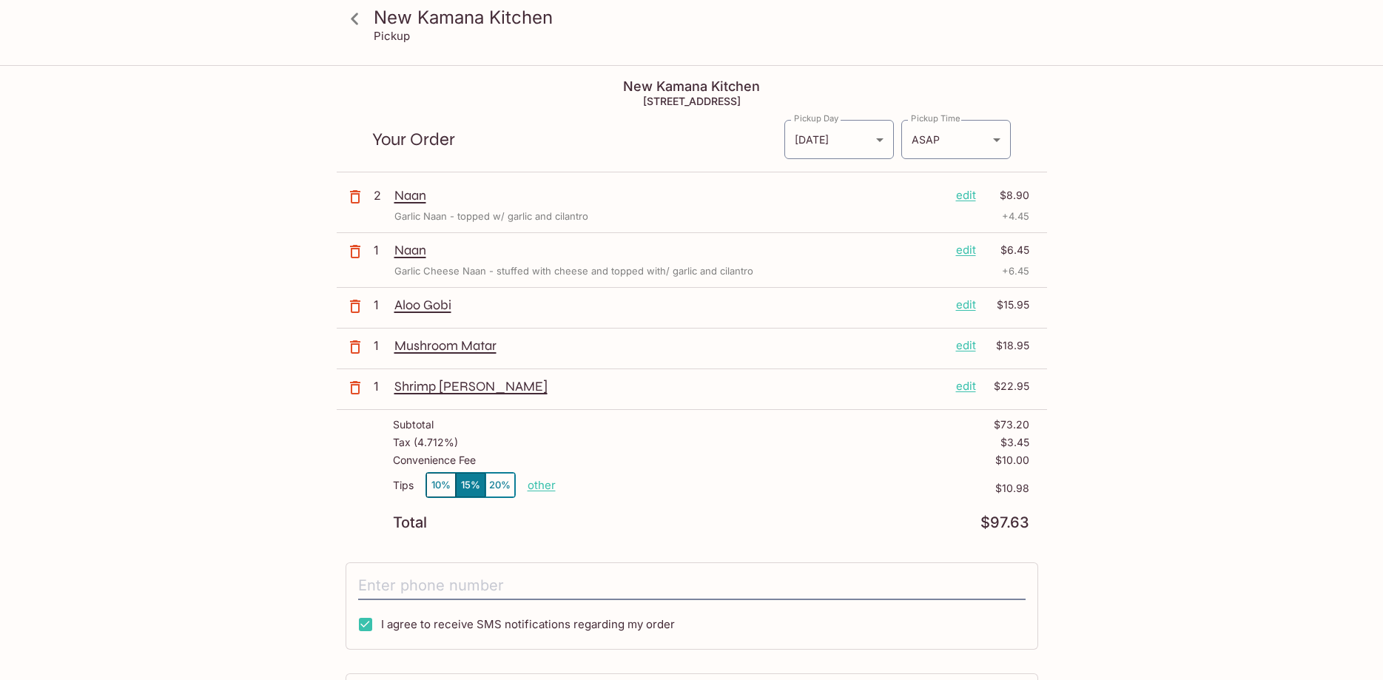
click at [500, 487] on button "20%" at bounding box center [501, 485] width 30 height 24
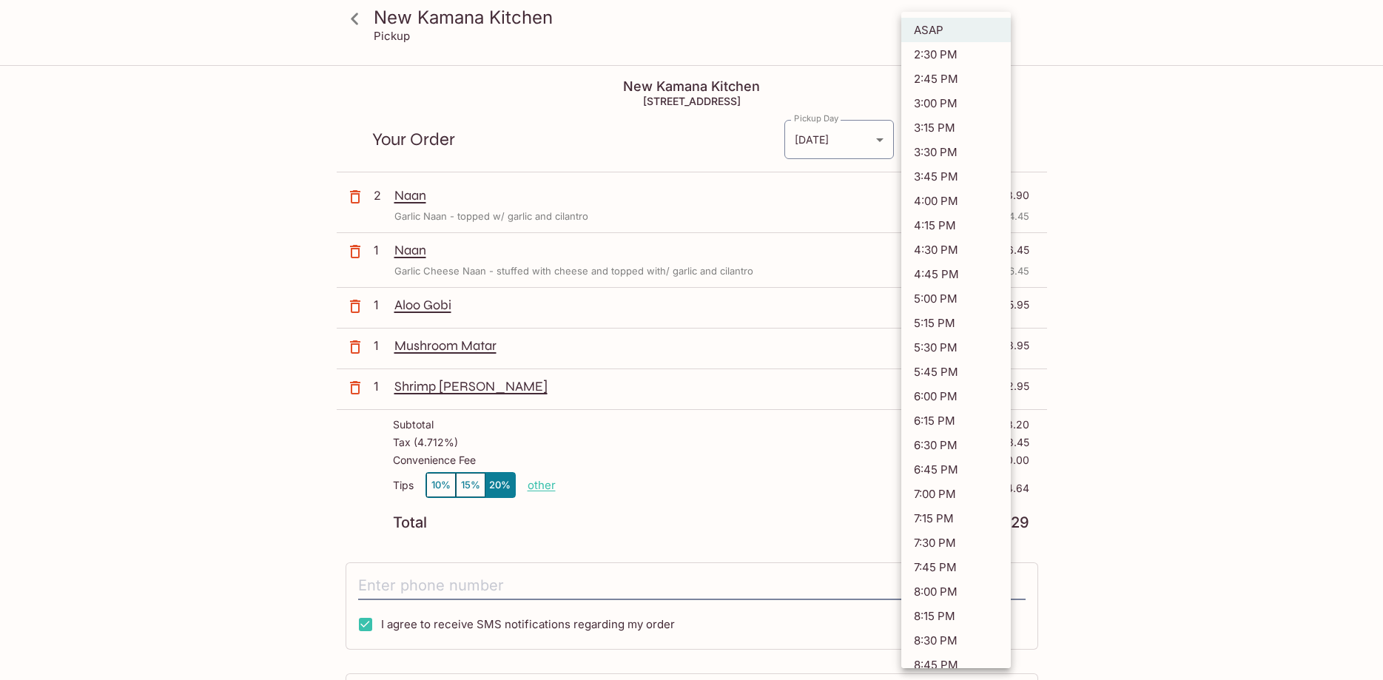
click at [958, 137] on body "New Kamana Kitchen Pickup New Kamana Kitchen [STREET_ADDRESS] Your Order Pickup…" at bounding box center [691, 407] width 1383 height 680
click at [947, 199] on li "4:00 PM" at bounding box center [957, 201] width 110 height 24
type input "[DATE]T02:00:23.000000Z"
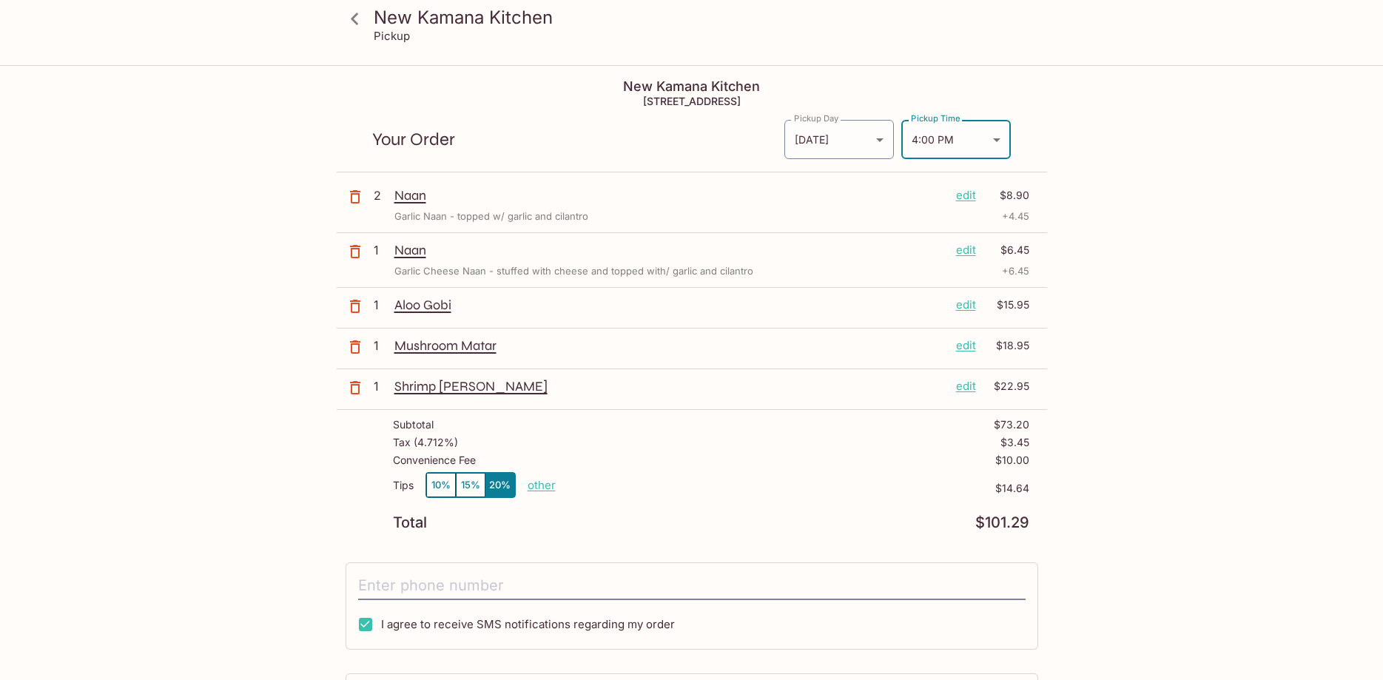
scroll to position [201, 0]
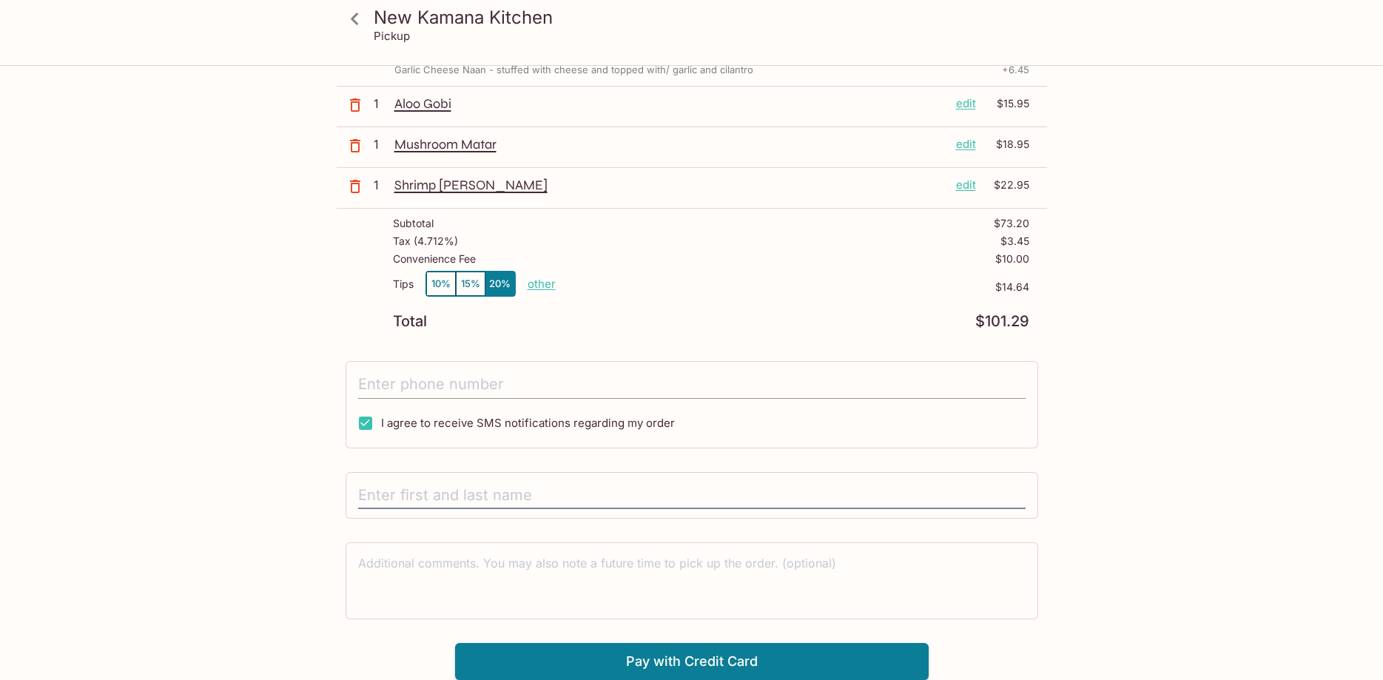
click at [543, 383] on input "tel" at bounding box center [692, 385] width 668 height 28
type input "[PHONE_NUMBER]"
click at [573, 485] on input "text" at bounding box center [692, 496] width 668 height 28
click at [573, 486] on input "text" at bounding box center [692, 496] width 668 height 28
type input "[PERSON_NAME]"
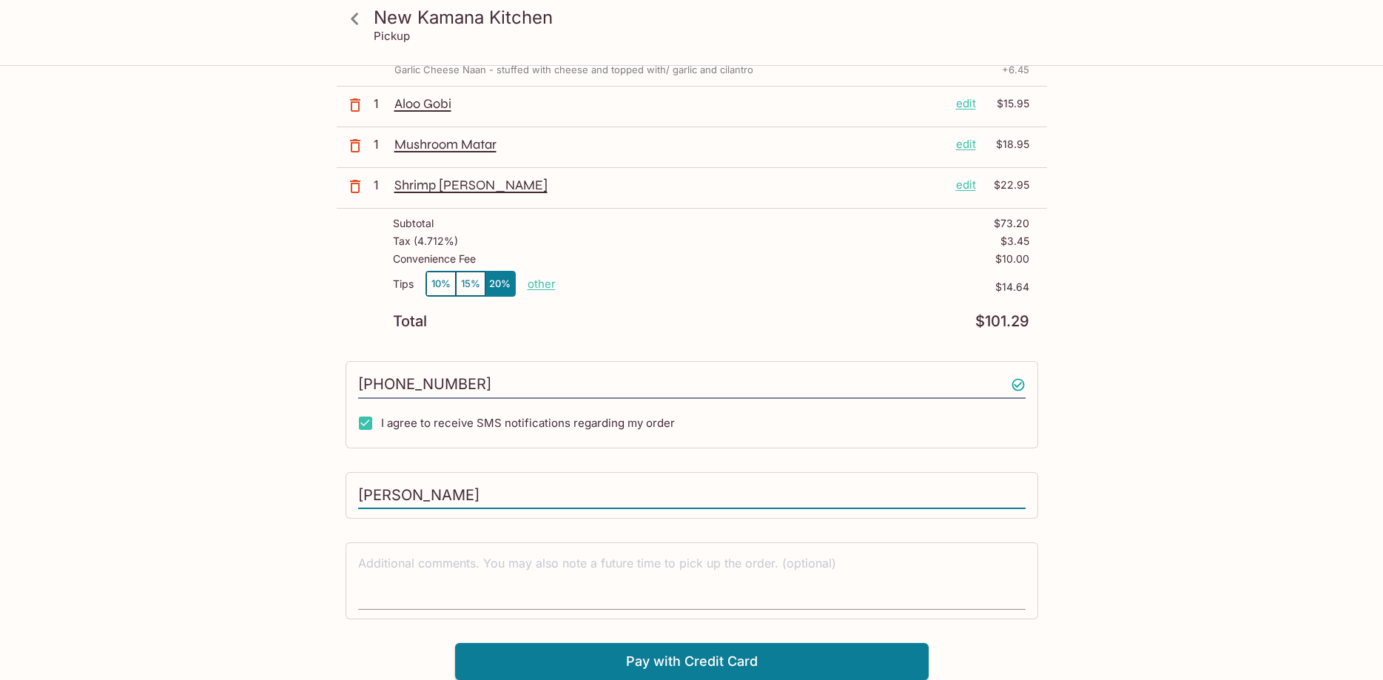
drag, startPoint x: 693, startPoint y: 574, endPoint x: 762, endPoint y: 553, distance: 71.9
click at [693, 577] on textarea at bounding box center [692, 580] width 668 height 51
type textarea "P"
click at [1212, 479] on html "New Kamana Kitchen Pickup New Kamana Kitchen [STREET_ADDRESS] Your Order Pickup…" at bounding box center [691, 139] width 1383 height 680
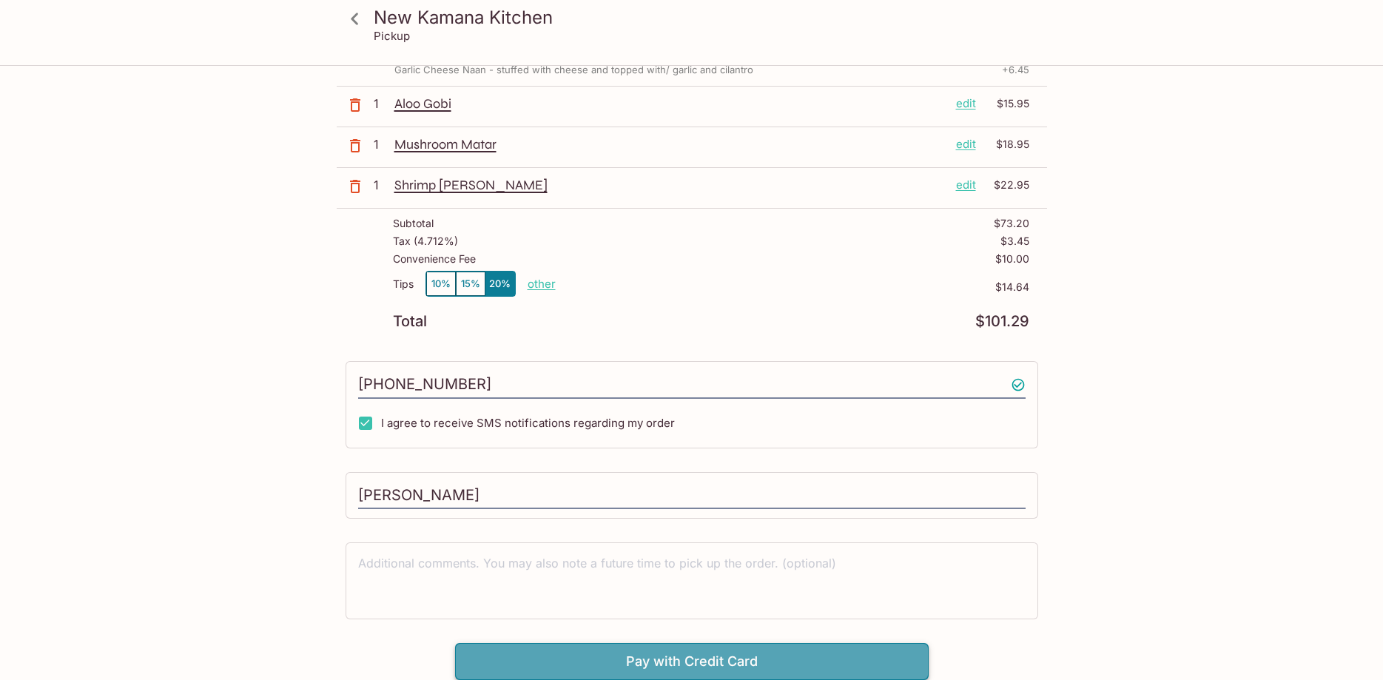
click at [816, 657] on button "Pay with Credit Card" at bounding box center [692, 661] width 474 height 37
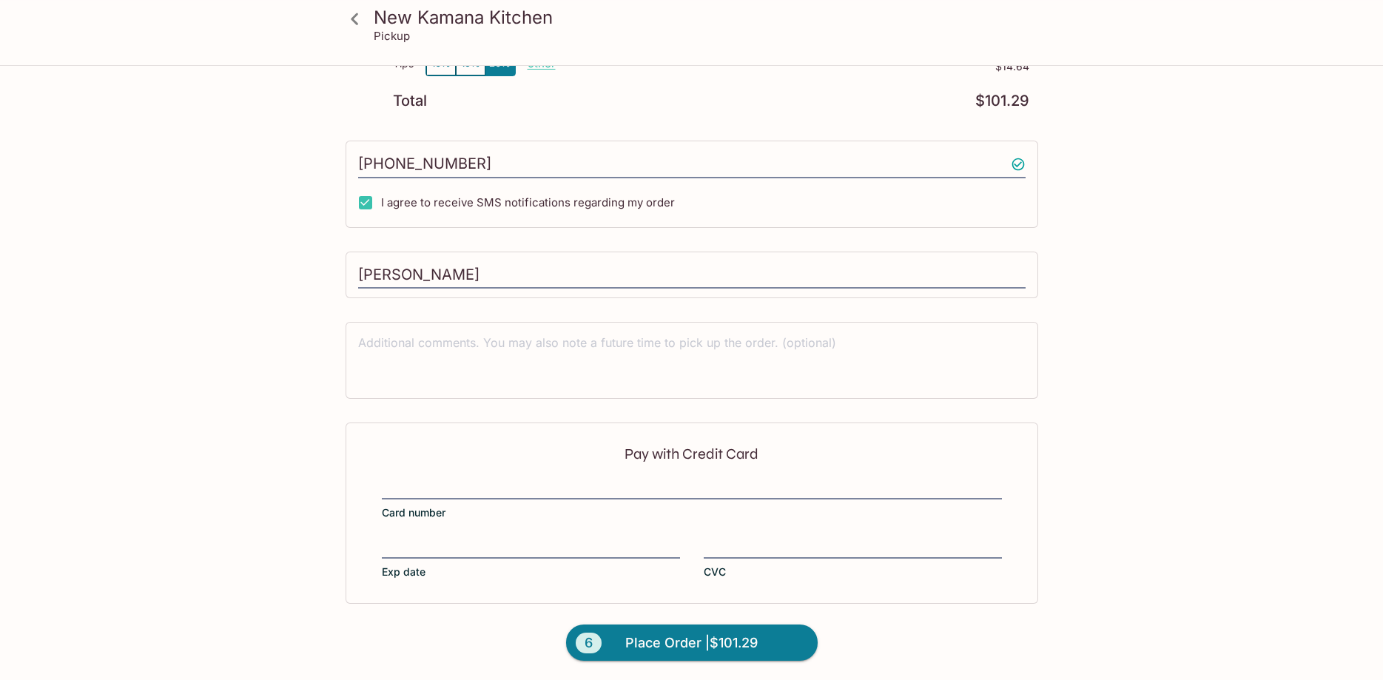
scroll to position [423, 0]
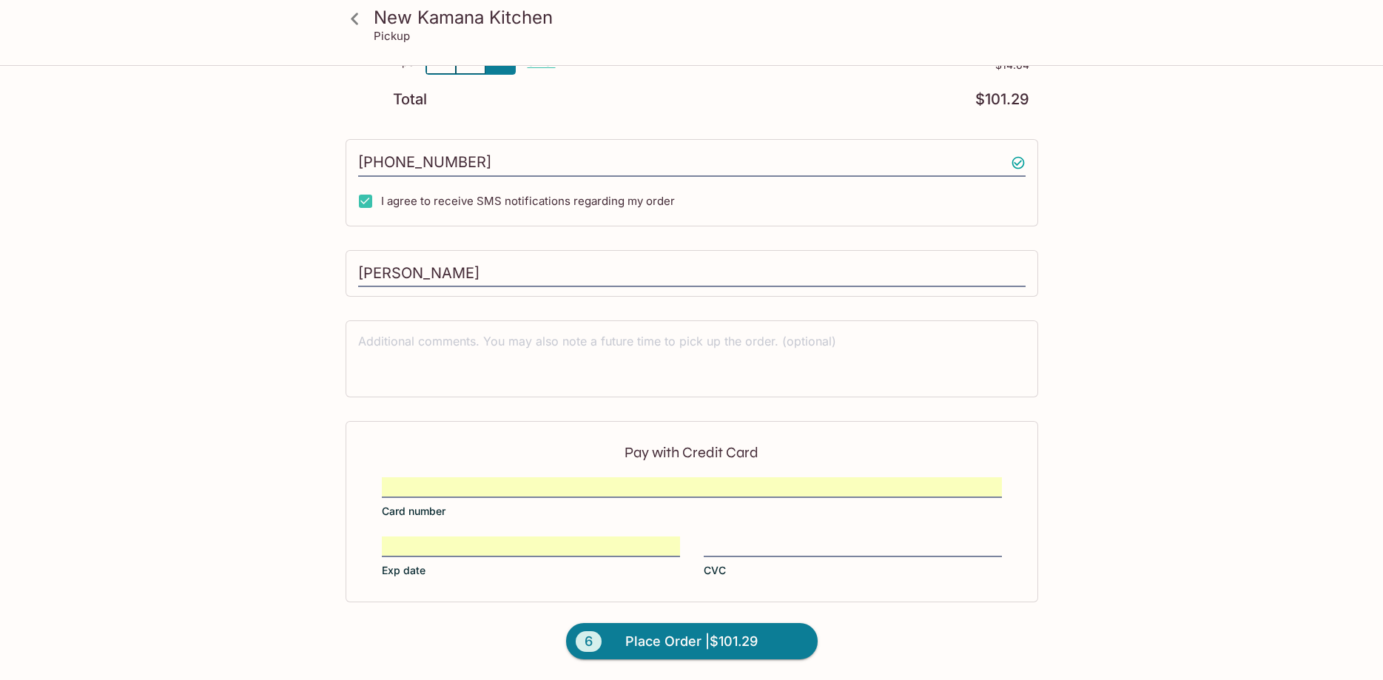
click at [1104, 449] on div "New Kamana Kitchen Pickup New Kamana Kitchen [STREET_ADDRESS] Your Order Pickup…" at bounding box center [691, 161] width 947 height 1037
click at [767, 643] on button "6 Place Order | $101.29" at bounding box center [692, 641] width 252 height 37
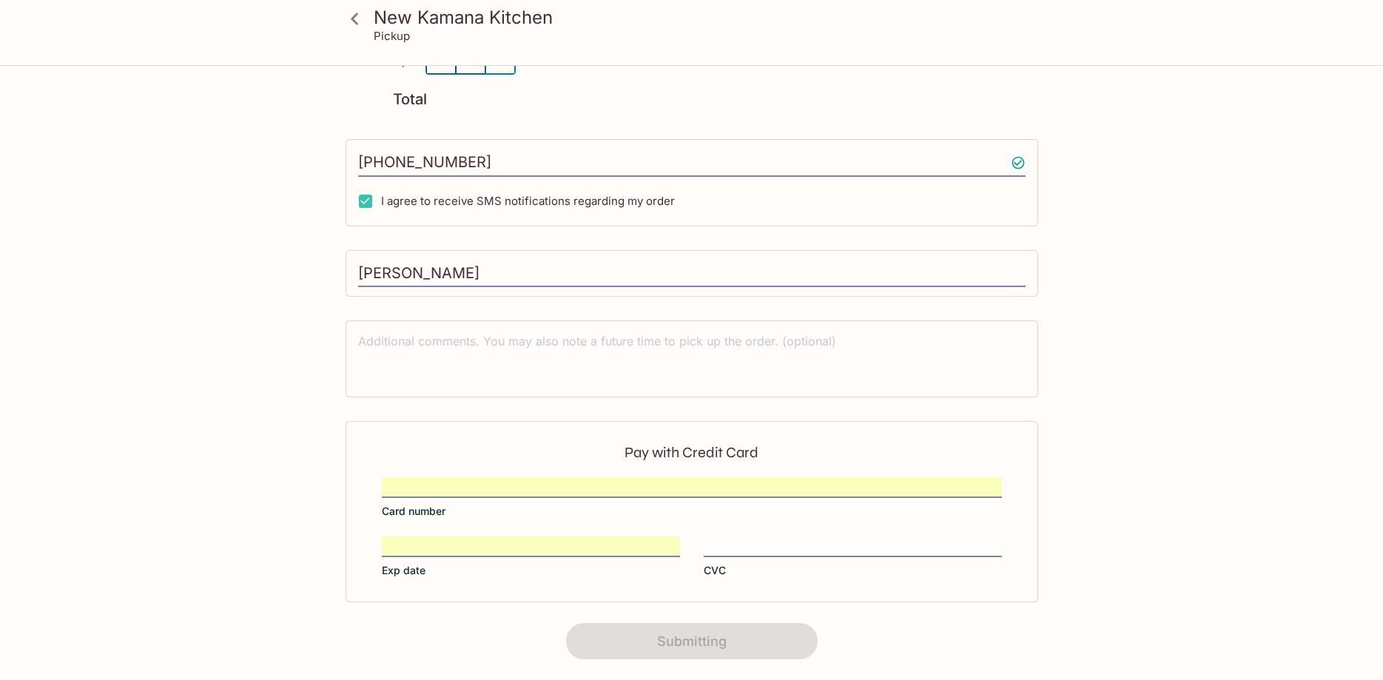
scroll to position [0, 0]
